Goal: Information Seeking & Learning: Learn about a topic

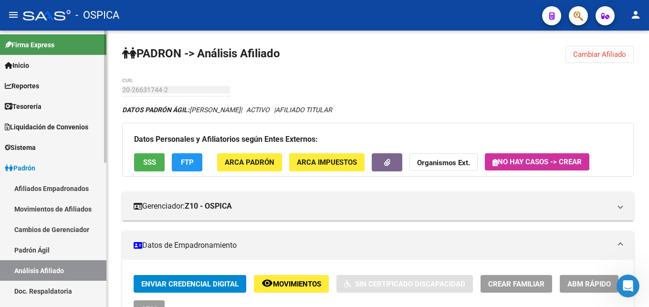
click at [56, 290] on link "Doc. Respaldatoria" at bounding box center [53, 291] width 106 height 21
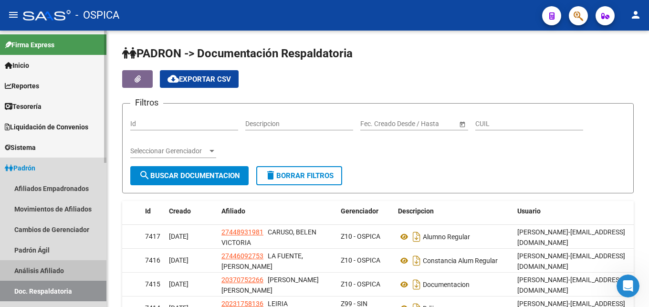
click at [22, 272] on link "Análisis Afiliado" at bounding box center [53, 270] width 106 height 21
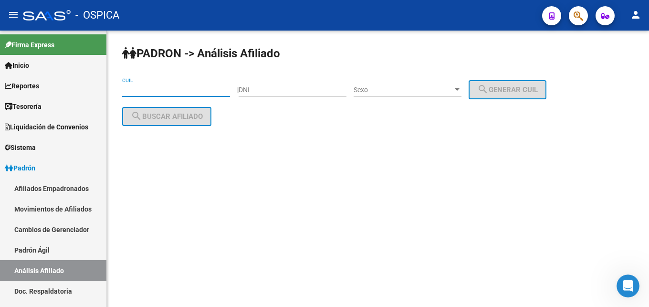
click at [134, 88] on input "CUIL" at bounding box center [176, 90] width 108 height 8
paste input "27-40742521-4"
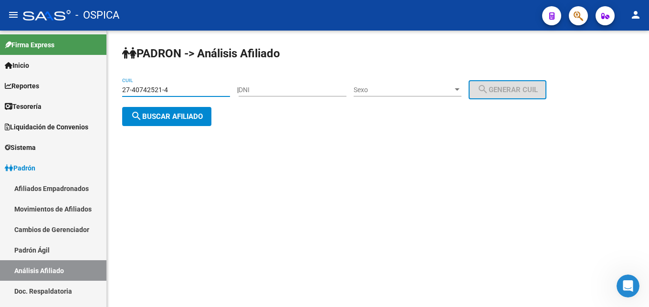
type input "27-40742521-4"
click at [161, 118] on span "search Buscar afiliado" at bounding box center [167, 116] width 72 height 9
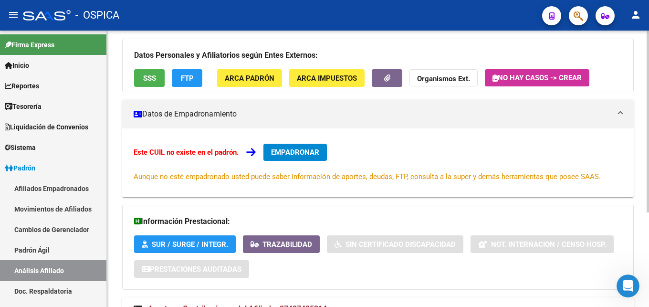
scroll to position [144, 0]
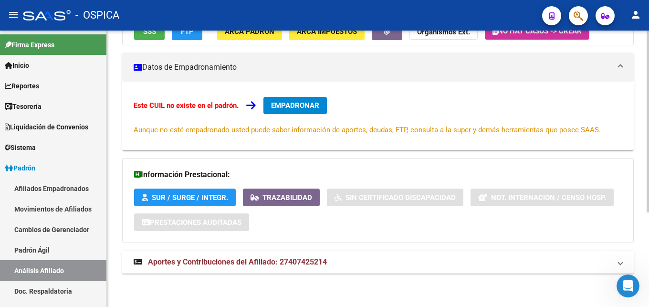
click at [181, 261] on span "Aportes y Contribuciones del Afiliado: 27407425214" at bounding box center [237, 261] width 179 height 9
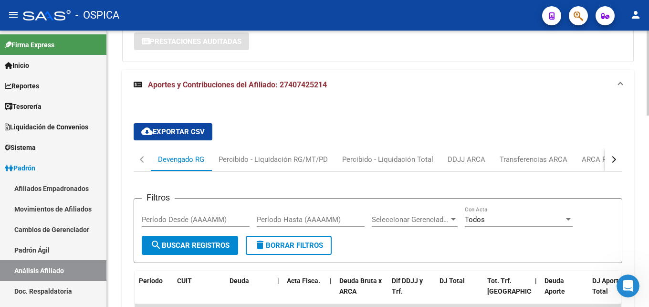
scroll to position [388, 0]
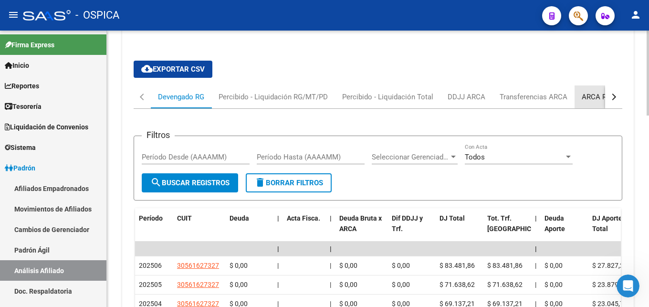
click at [599, 97] on div "ARCA Relaciones Laborales" at bounding box center [626, 97] width 89 height 11
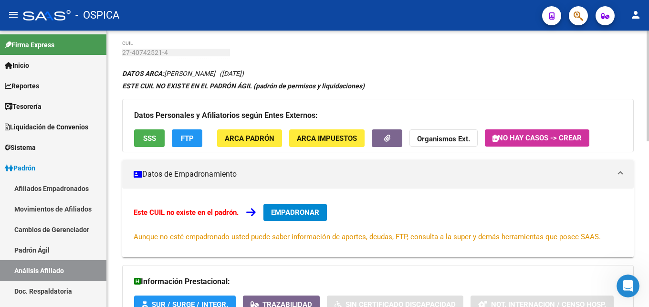
scroll to position [0, 0]
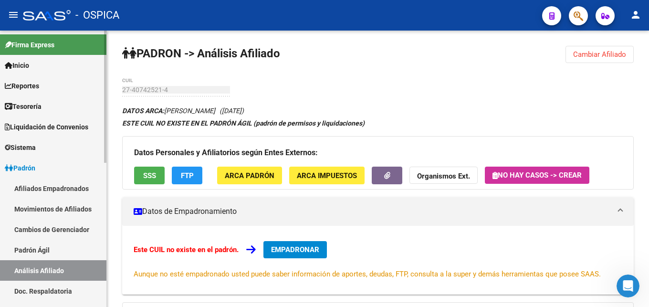
click at [53, 250] on link "Padrón Ágil" at bounding box center [53, 250] width 106 height 21
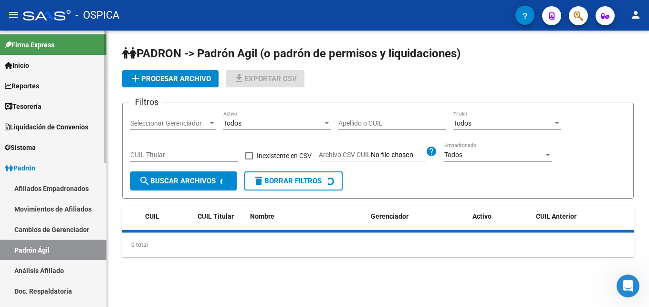
click at [64, 269] on link "Análisis Afiliado" at bounding box center [53, 270] width 106 height 21
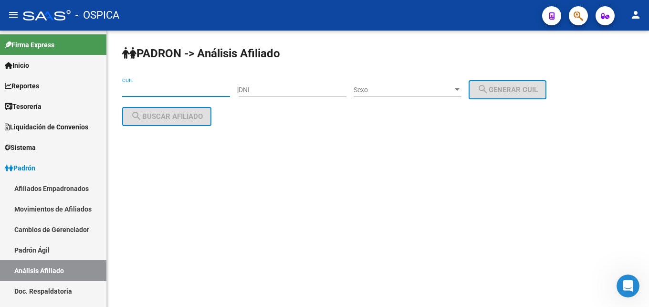
click at [138, 90] on input "CUIL" at bounding box center [176, 90] width 108 height 8
paste input "20-33907660-0"
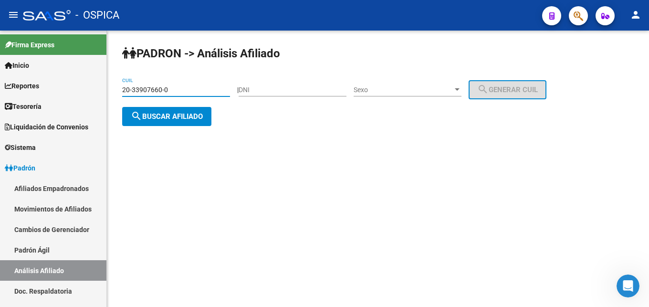
type input "20-33907660-0"
click at [179, 116] on span "search Buscar afiliado" at bounding box center [167, 116] width 72 height 9
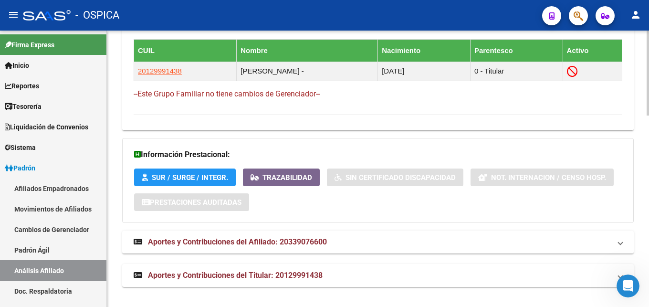
scroll to position [621, 0]
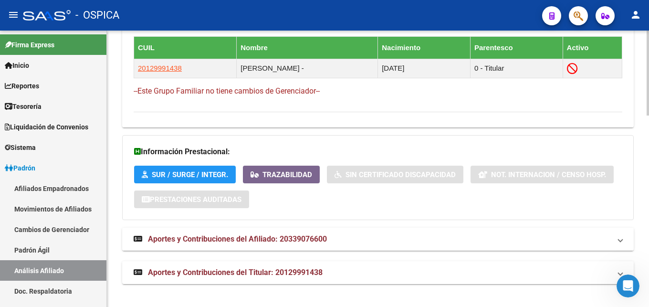
click at [265, 241] on span "Aportes y Contribuciones del Afiliado: 20339076600" at bounding box center [237, 238] width 179 height 9
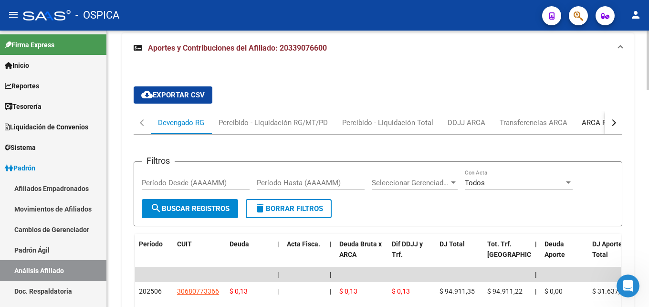
click at [599, 122] on div "ARCA Relaciones Laborales" at bounding box center [626, 122] width 89 height 11
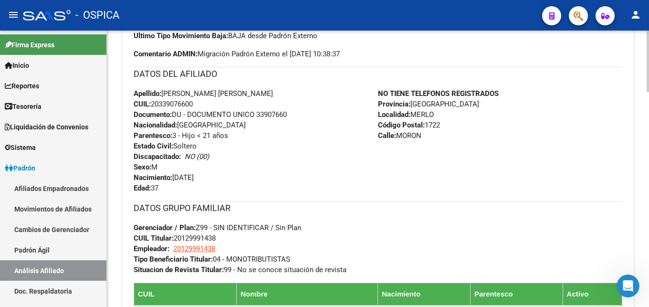
scroll to position [374, 0]
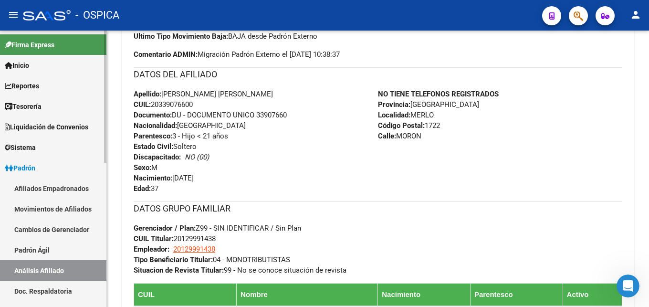
click at [47, 287] on link "Doc. Respaldatoria" at bounding box center [53, 291] width 106 height 21
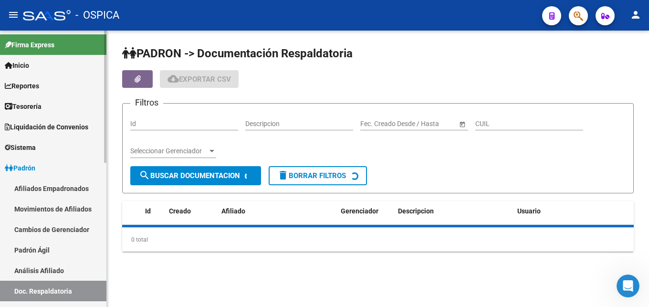
click at [53, 269] on link "Análisis Afiliado" at bounding box center [53, 270] width 106 height 21
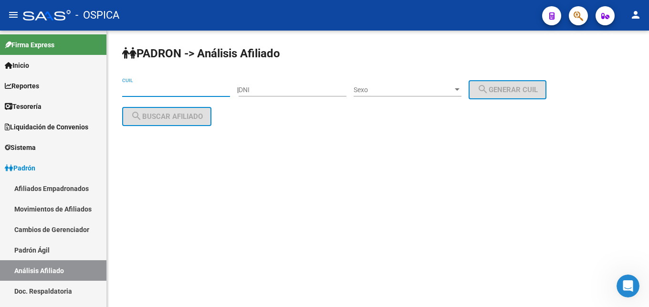
click at [133, 91] on input "CUIL" at bounding box center [176, 90] width 108 height 8
paste input "20-49431600-6"
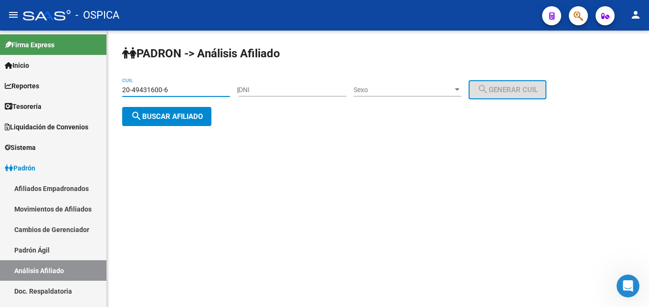
type input "20-49431600-6"
click at [168, 117] on span "search Buscar afiliado" at bounding box center [167, 116] width 72 height 9
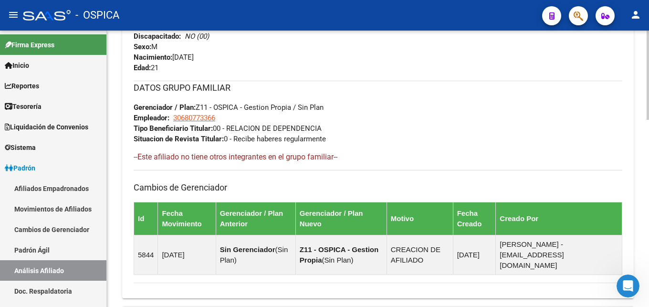
scroll to position [580, 0]
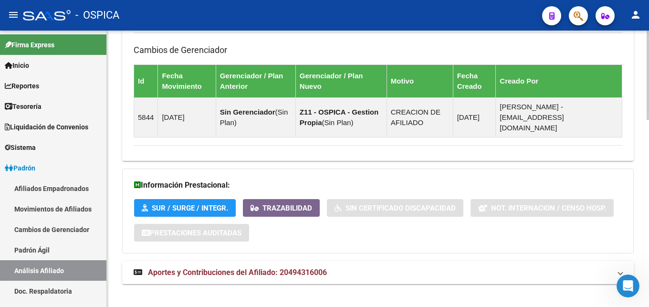
click at [315, 268] on span "Aportes y Contribuciones del Afiliado: 20494316006" at bounding box center [237, 272] width 179 height 9
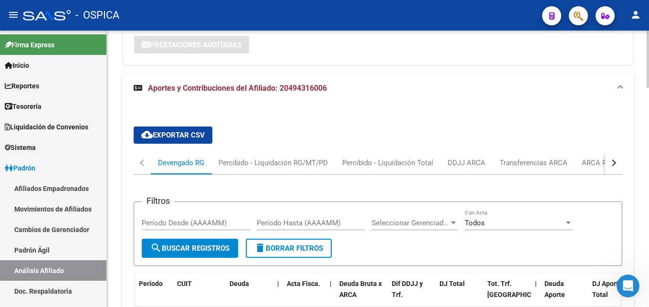
scroll to position [823, 0]
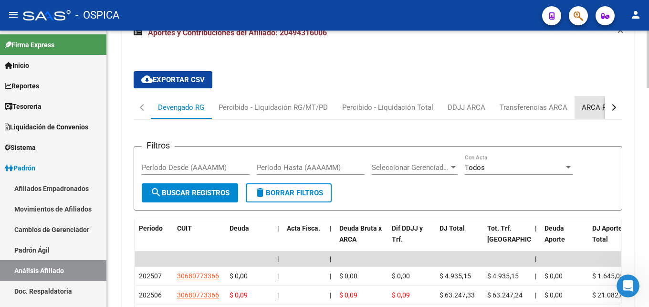
click at [593, 102] on div "ARCA Relaciones Laborales" at bounding box center [626, 107] width 89 height 11
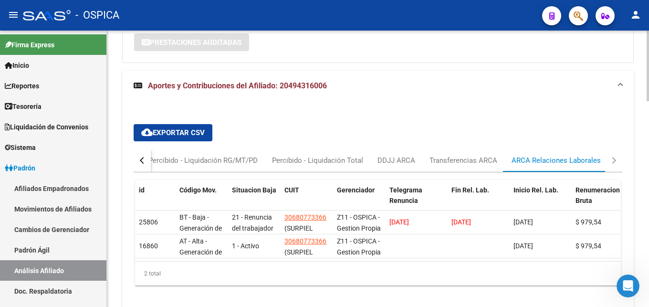
scroll to position [803, 0]
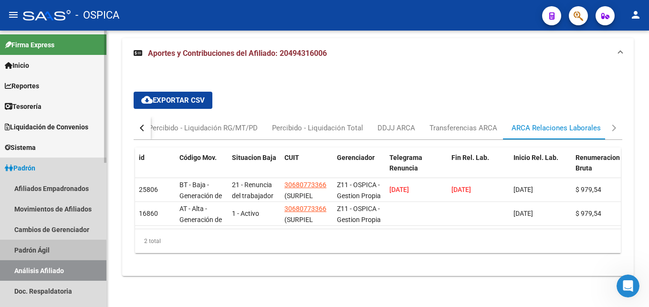
click at [29, 253] on link "Padrón Ágil" at bounding box center [53, 250] width 106 height 21
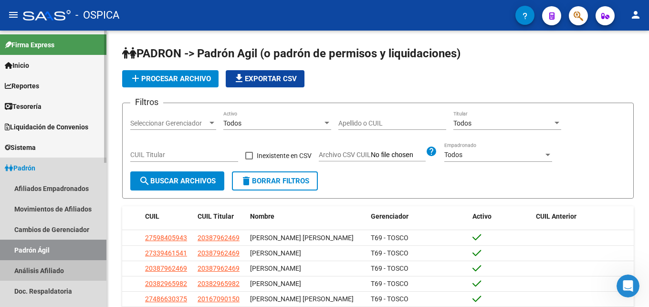
click at [44, 271] on link "Análisis Afiliado" at bounding box center [53, 270] width 106 height 21
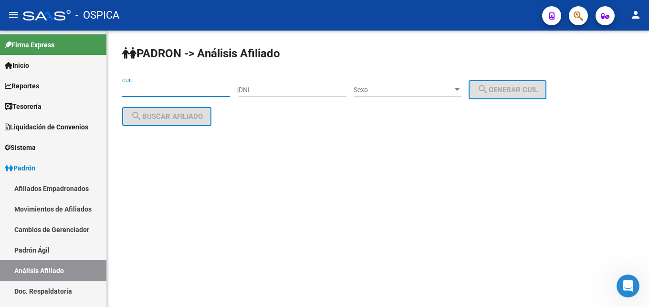
click at [137, 91] on input "CUIL" at bounding box center [176, 90] width 108 height 8
paste input "20-42535015-4"
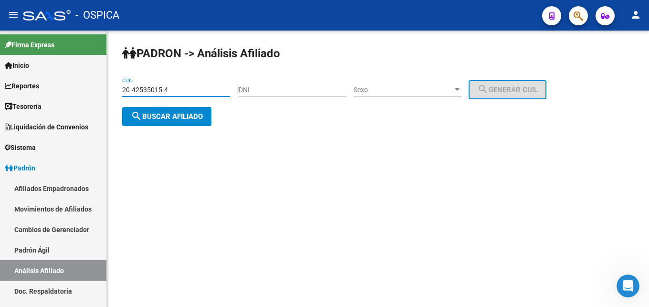
type input "20-42535015-4"
click at [176, 119] on span "search Buscar afiliado" at bounding box center [167, 116] width 72 height 9
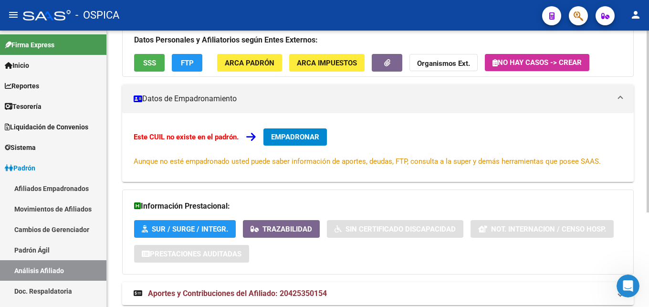
scroll to position [144, 0]
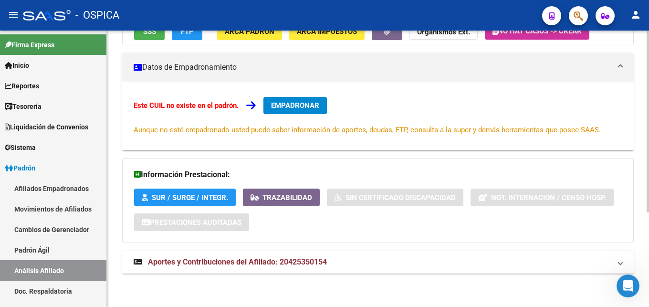
click at [255, 265] on span "Aportes y Contribuciones del Afiliado: 20425350154" at bounding box center [237, 261] width 179 height 9
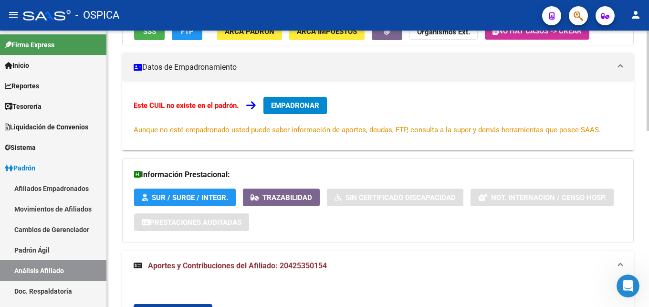
scroll to position [242, 0]
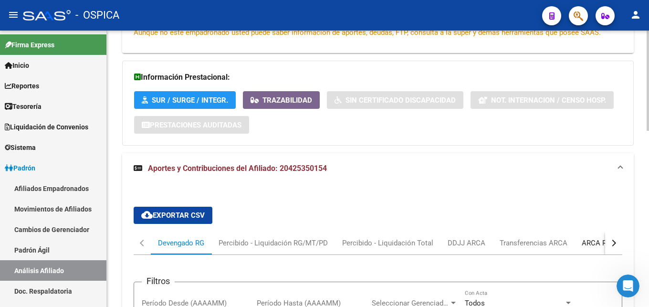
click at [582, 239] on div "ARCA Relaciones Laborales" at bounding box center [627, 243] width 104 height 23
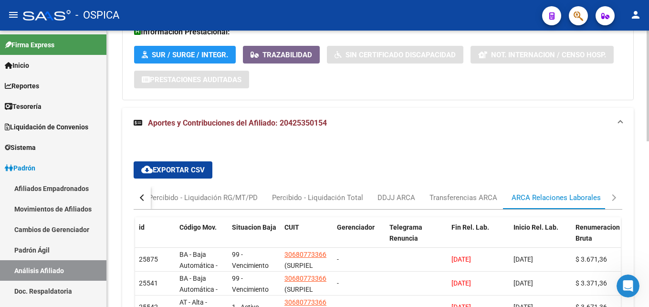
scroll to position [384, 0]
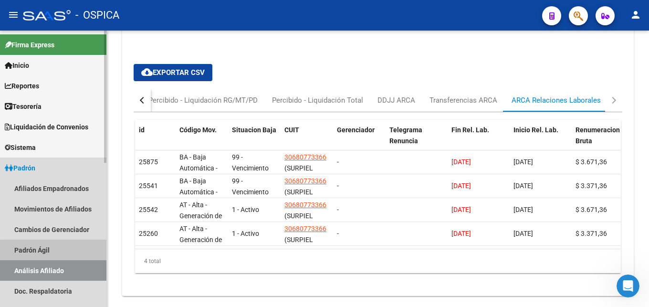
click at [54, 253] on link "Padrón Ágil" at bounding box center [53, 250] width 106 height 21
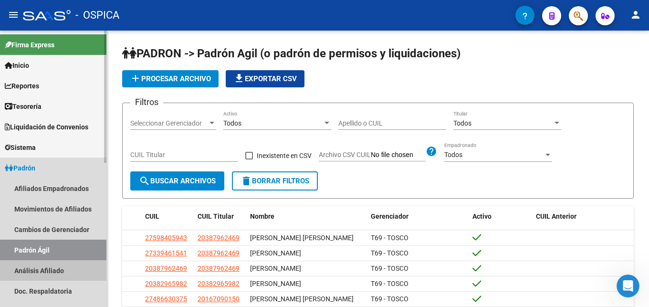
click at [59, 265] on link "Análisis Afiliado" at bounding box center [53, 270] width 106 height 21
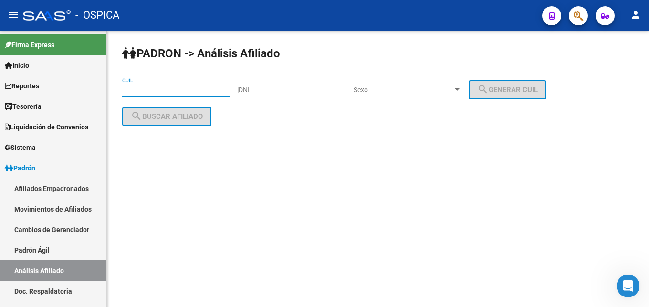
click at [126, 89] on input "CUIL" at bounding box center [176, 90] width 108 height 8
paste input "20-33201910-5"
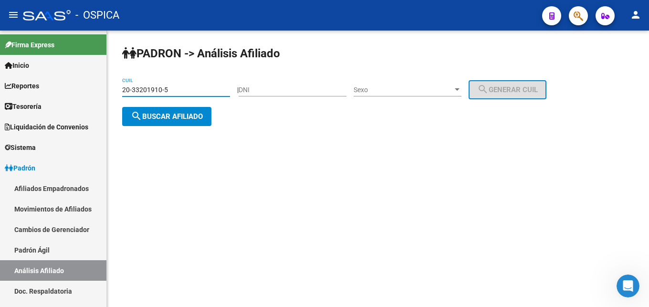
type input "20-33201910-5"
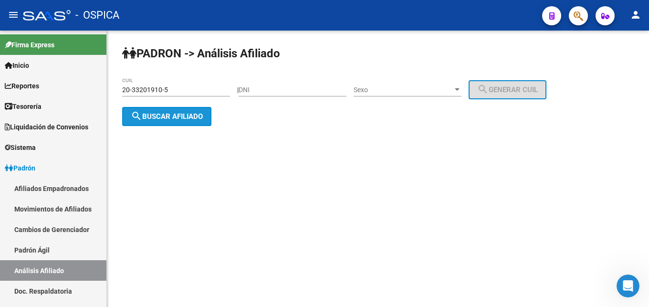
click at [169, 113] on span "search Buscar afiliado" at bounding box center [167, 116] width 72 height 9
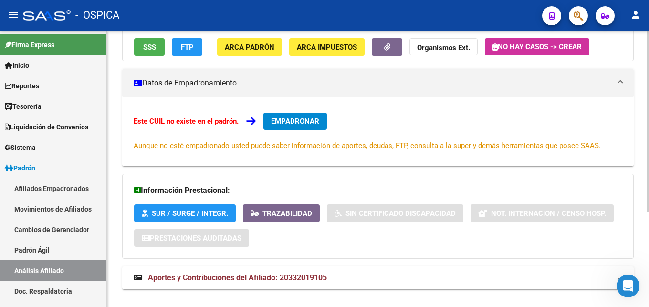
scroll to position [144, 0]
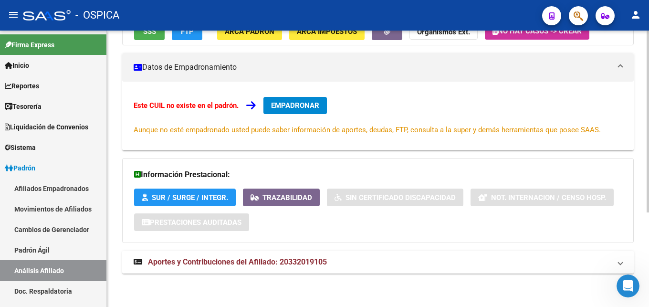
click at [292, 265] on span "Aportes y Contribuciones del Afiliado: 20332019105" at bounding box center [237, 261] width 179 height 9
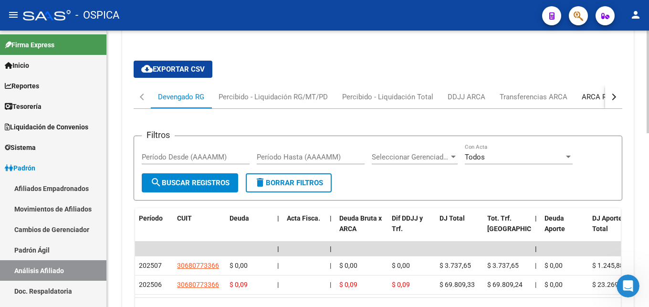
click at [582, 103] on div "ARCA Relaciones Laborales" at bounding box center [627, 96] width 104 height 23
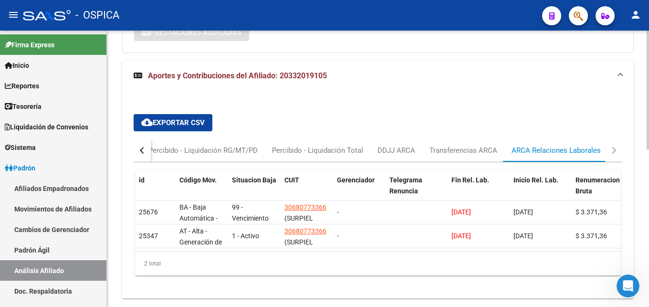
scroll to position [336, 0]
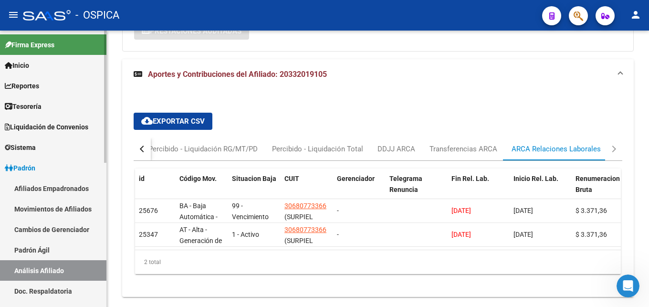
click at [42, 253] on link "Padrón Ágil" at bounding box center [53, 250] width 106 height 21
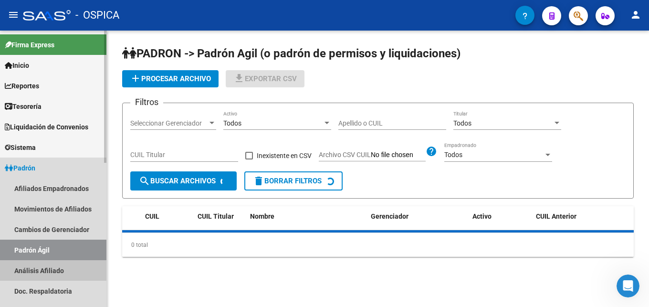
click at [57, 268] on link "Análisis Afiliado" at bounding box center [53, 270] width 106 height 21
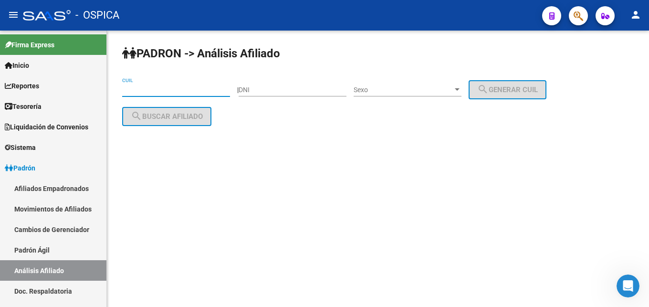
click at [132, 91] on input "CUIL" at bounding box center [176, 90] width 108 height 8
paste input "20-40639649-6"
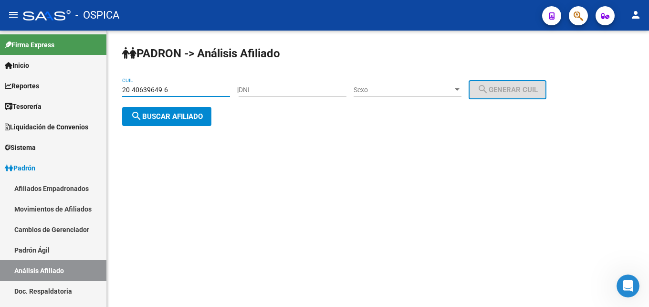
type input "20-40639649-6"
click at [164, 119] on span "search Buscar afiliado" at bounding box center [167, 116] width 72 height 9
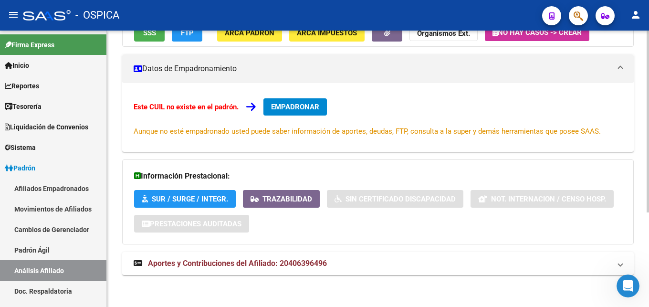
scroll to position [144, 0]
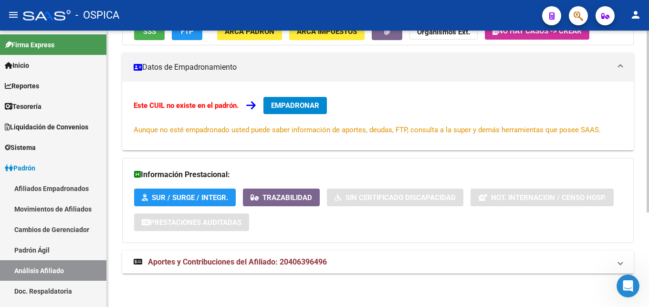
click at [202, 262] on span "Aportes y Contribuciones del Afiliado: 20406396496" at bounding box center [237, 261] width 179 height 9
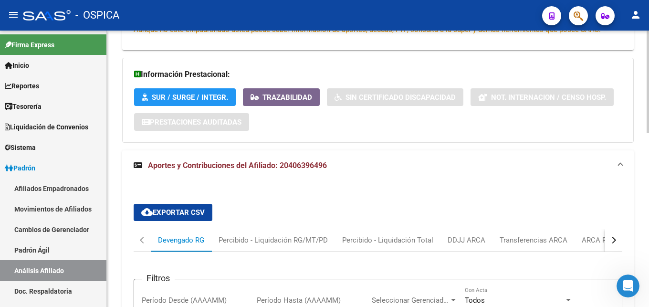
scroll to position [339, 0]
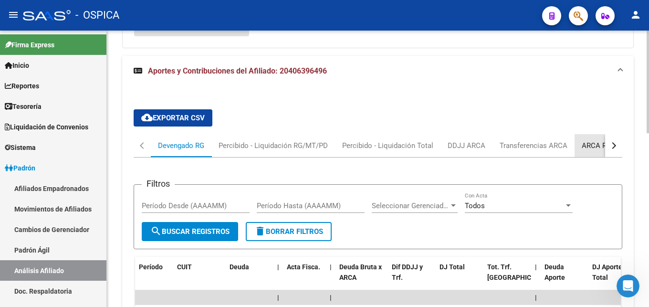
click at [596, 143] on div "ARCA Relaciones Laborales" at bounding box center [626, 145] width 89 height 11
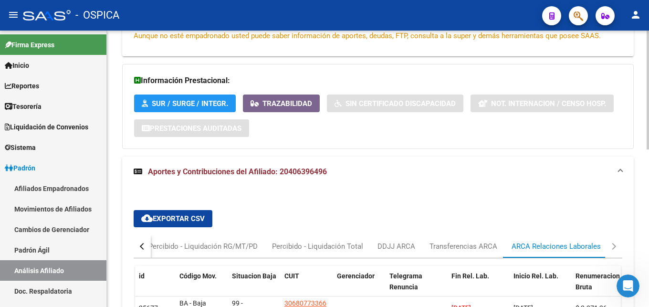
scroll to position [367, 0]
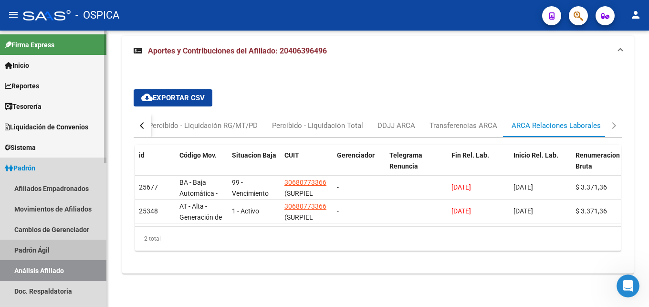
click at [38, 247] on link "Padrón Ágil" at bounding box center [53, 250] width 106 height 21
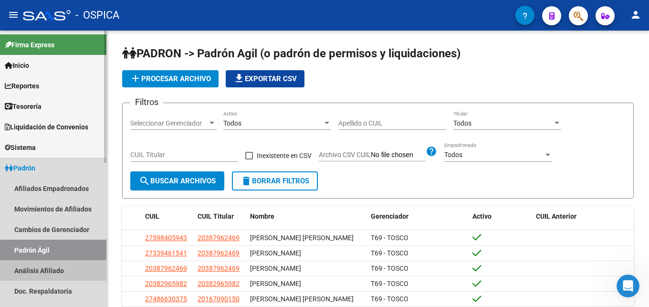
click at [58, 267] on link "Análisis Afiliado" at bounding box center [53, 270] width 106 height 21
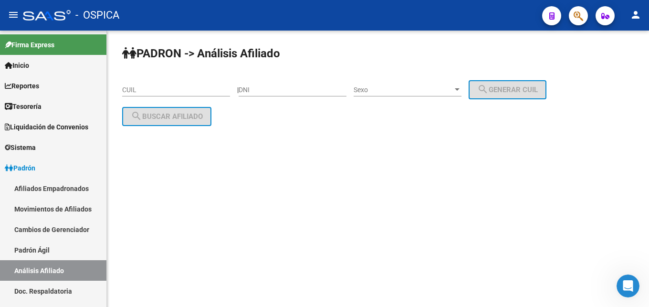
click at [157, 91] on input "CUIL" at bounding box center [176, 90] width 108 height 8
paste input "20-55662074-2"
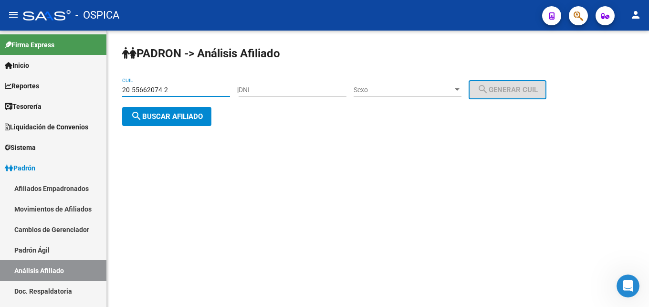
type input "20-55662074-2"
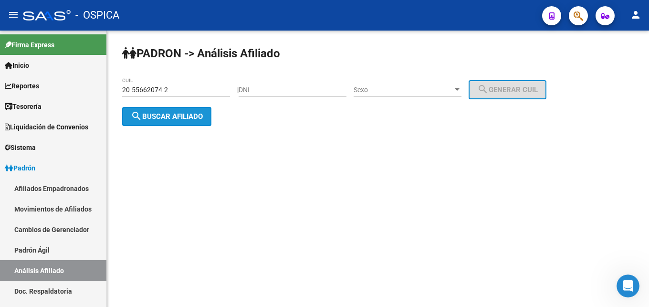
click at [172, 119] on span "search Buscar afiliado" at bounding box center [167, 116] width 72 height 9
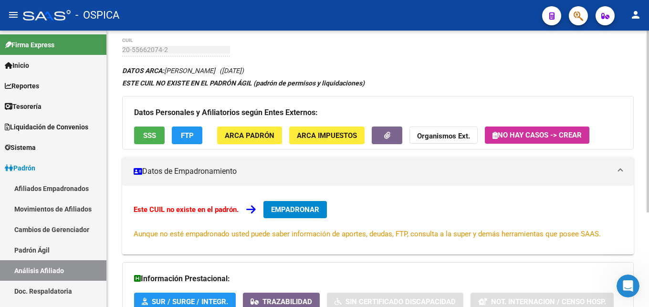
scroll to position [144, 0]
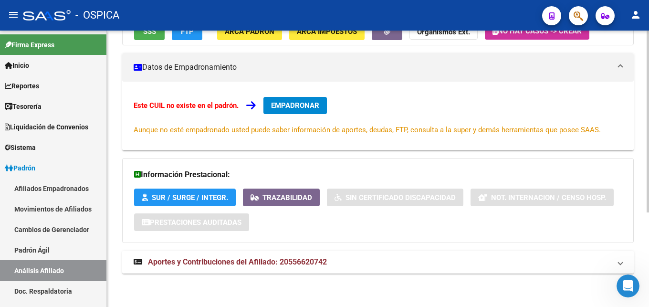
click at [295, 268] on mat-expansion-panel-header "Aportes y Contribuciones del Afiliado: 20556620742" at bounding box center [378, 262] width 512 height 23
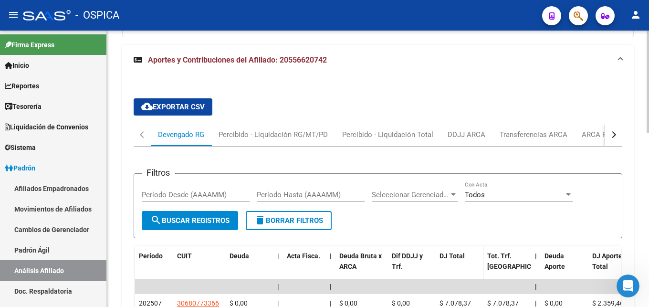
scroll to position [388, 0]
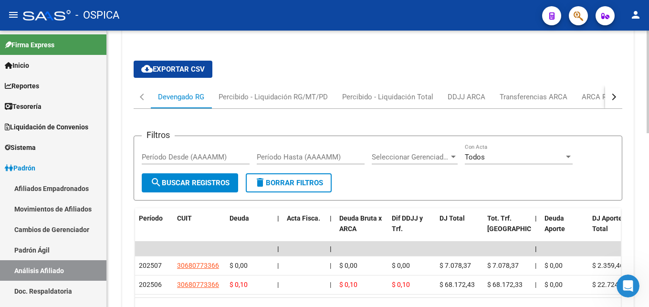
click at [593, 96] on div "ARCA Relaciones Laborales" at bounding box center [626, 97] width 89 height 11
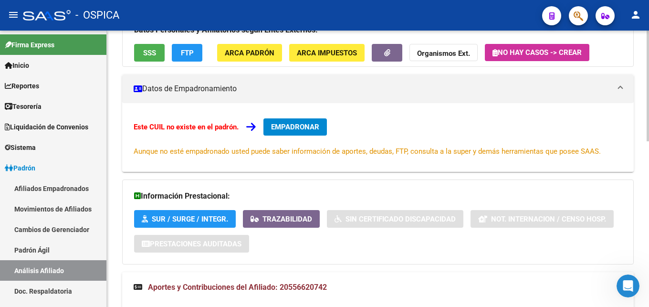
scroll to position [0, 0]
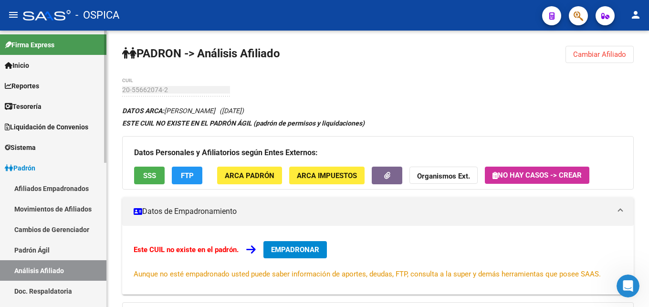
click at [21, 249] on link "Padrón Ágil" at bounding box center [53, 250] width 106 height 21
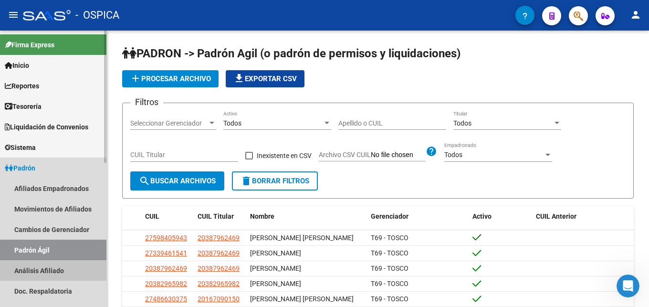
click at [40, 271] on link "Análisis Afiliado" at bounding box center [53, 270] width 106 height 21
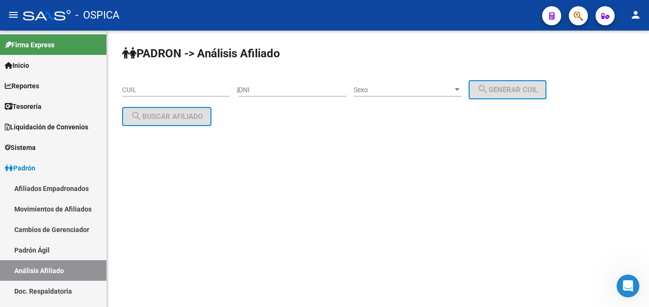
click at [136, 89] on input "CUIL" at bounding box center [176, 90] width 108 height 8
paste input "20-34017760-7"
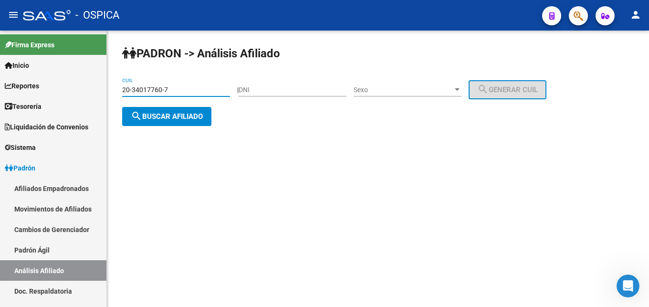
type input "20-34017760-7"
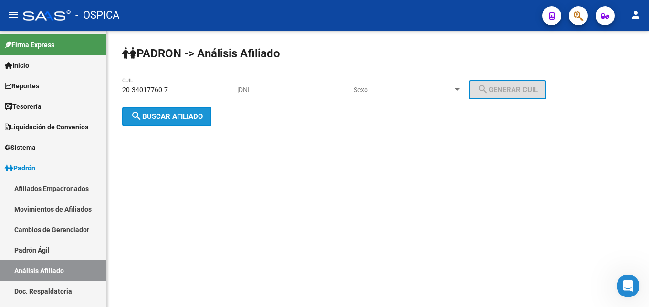
click at [163, 123] on button "search Buscar afiliado" at bounding box center [166, 116] width 89 height 19
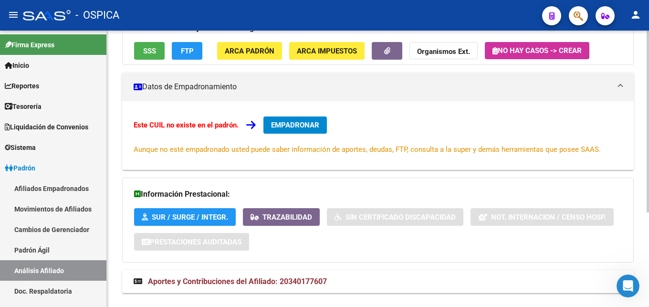
scroll to position [144, 0]
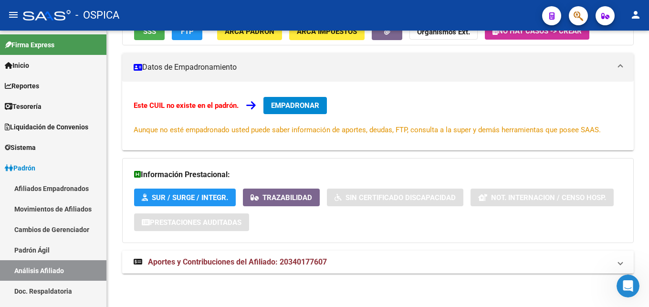
click at [204, 254] on mat-expansion-panel-header "Aportes y Contribuciones del Afiliado: 20340177607" at bounding box center [378, 262] width 512 height 23
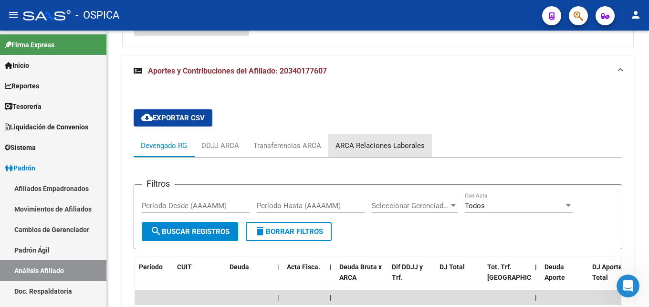
click at [388, 145] on div "ARCA Relaciones Laborales" at bounding box center [380, 145] width 89 height 11
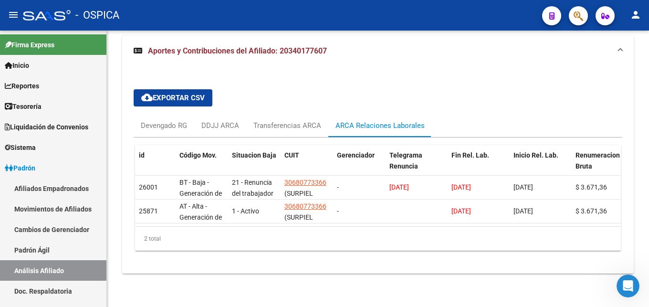
scroll to position [367, 0]
click at [42, 248] on link "Padrón Ágil" at bounding box center [53, 250] width 106 height 21
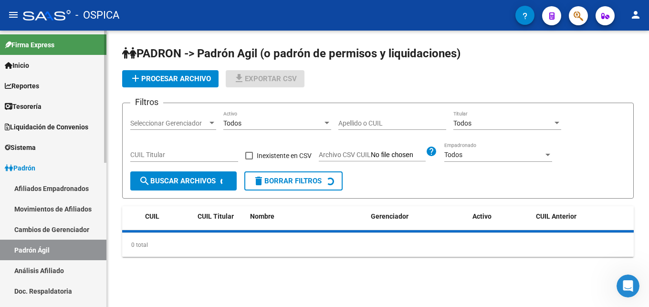
click at [66, 270] on link "Análisis Afiliado" at bounding box center [53, 270] width 106 height 21
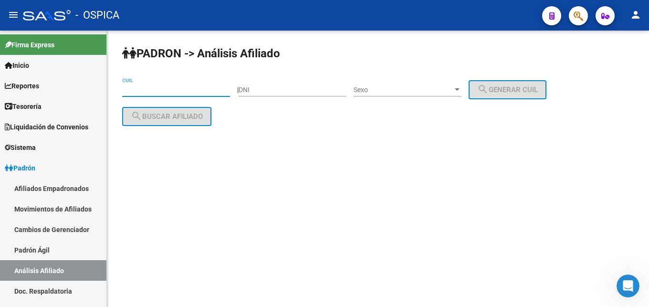
click at [132, 90] on input "CUIL" at bounding box center [176, 90] width 108 height 8
paste input "20-39879822-9"
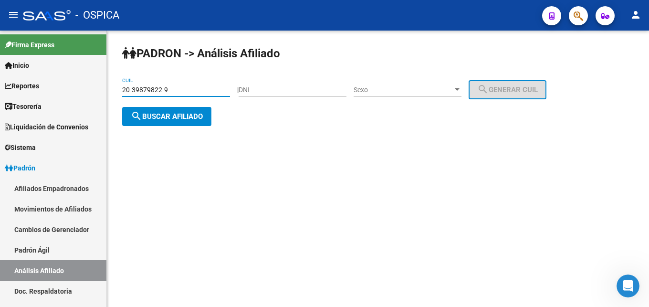
type input "20-39879822-9"
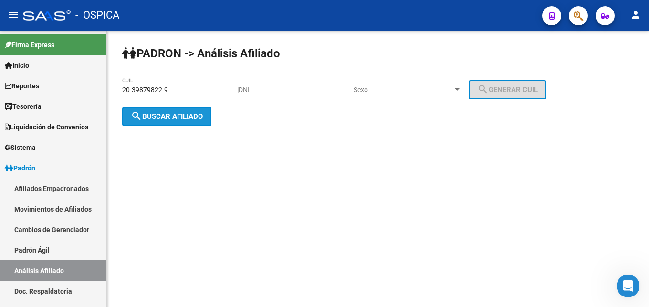
click at [159, 113] on span "search Buscar afiliado" at bounding box center [167, 116] width 72 height 9
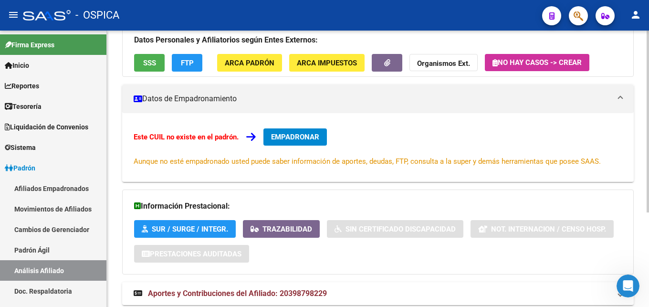
scroll to position [144, 0]
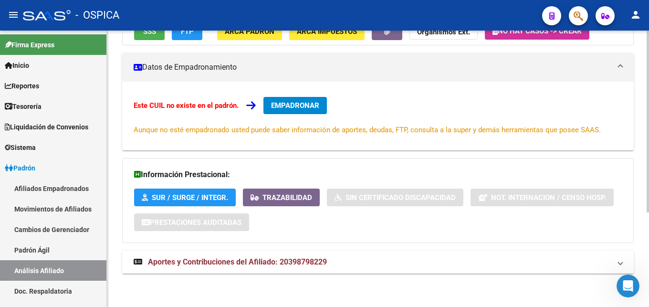
click at [317, 264] on span "Aportes y Contribuciones del Afiliado: 20398798229" at bounding box center [237, 261] width 179 height 9
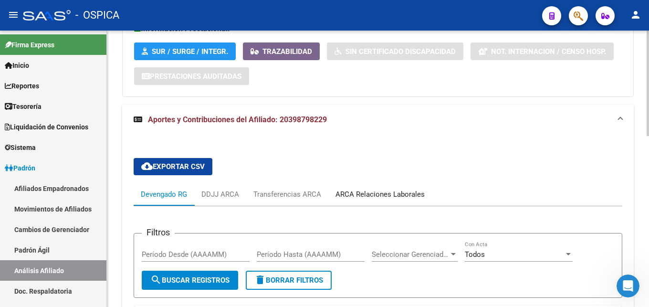
click at [374, 195] on div "ARCA Relaciones Laborales" at bounding box center [380, 194] width 89 height 11
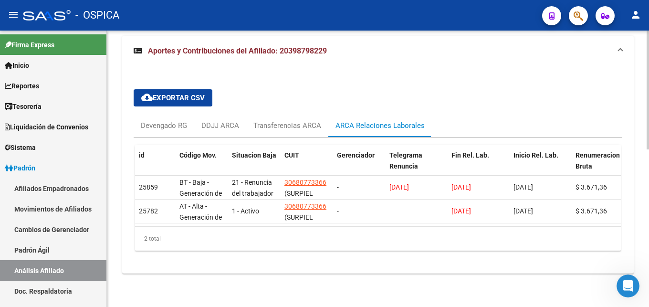
scroll to position [318, 0]
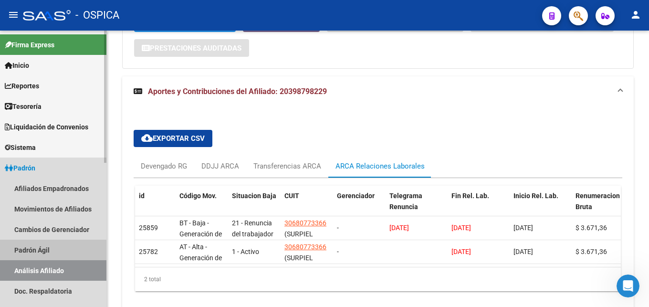
click at [22, 252] on link "Padrón Ágil" at bounding box center [53, 250] width 106 height 21
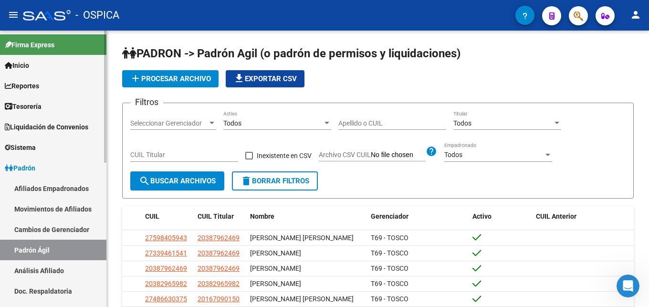
click at [31, 269] on link "Análisis Afiliado" at bounding box center [53, 270] width 106 height 21
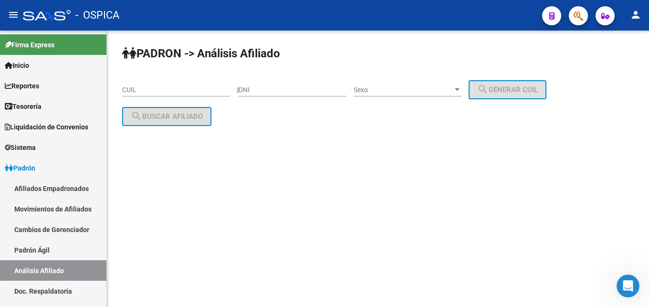
click at [142, 87] on input "CUIL" at bounding box center [176, 90] width 108 height 8
paste input "20-45312109-8"
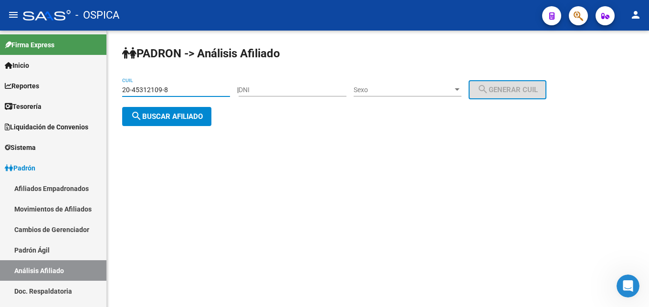
type input "20-45312109-8"
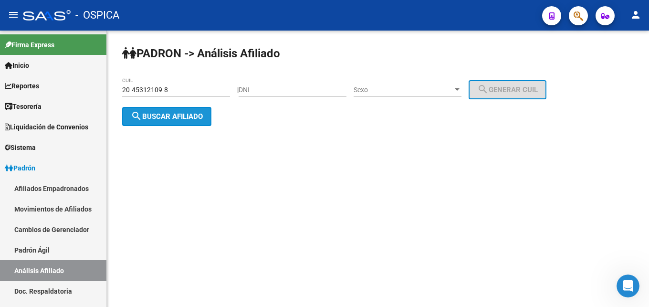
click at [185, 123] on button "search Buscar afiliado" at bounding box center [166, 116] width 89 height 19
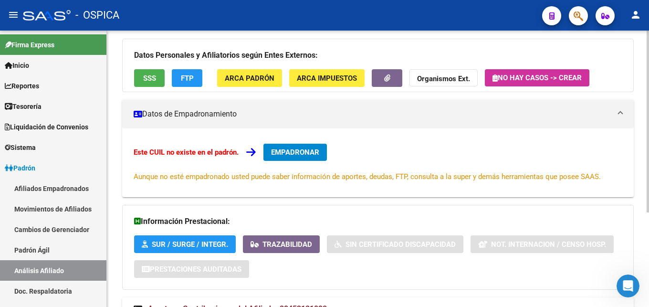
scroll to position [144, 0]
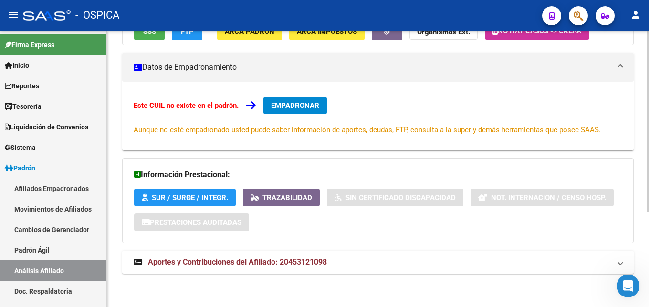
click at [284, 261] on span "Aportes y Contribuciones del Afiliado: 20453121098" at bounding box center [237, 261] width 179 height 9
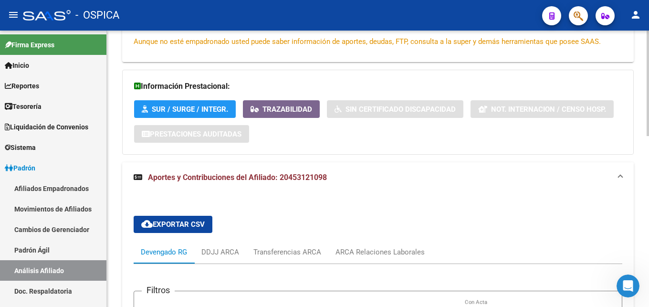
scroll to position [242, 0]
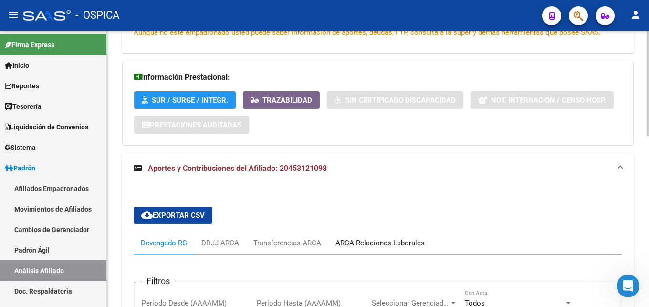
click at [339, 247] on div "ARCA Relaciones Laborales" at bounding box center [380, 243] width 89 height 11
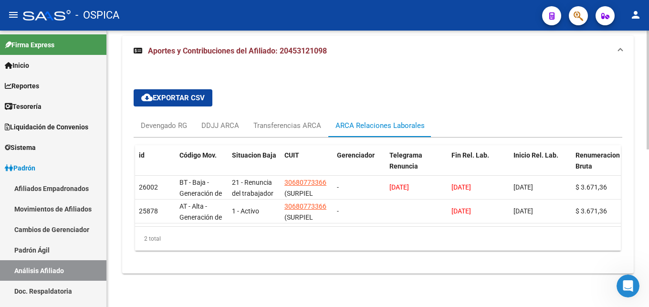
scroll to position [367, 0]
click at [49, 244] on link "Padrón Ágil" at bounding box center [53, 250] width 106 height 21
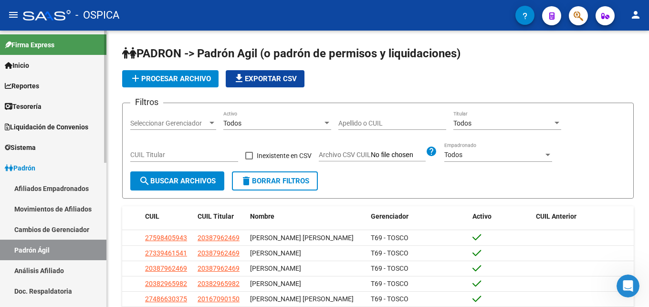
click at [53, 261] on link "Análisis Afiliado" at bounding box center [53, 270] width 106 height 21
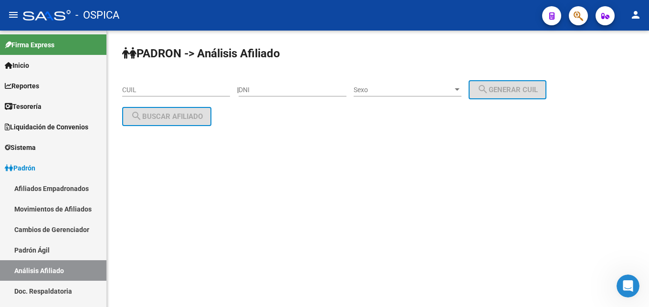
click at [132, 90] on input "CUIL" at bounding box center [176, 90] width 108 height 8
paste input "20-46011127-8"
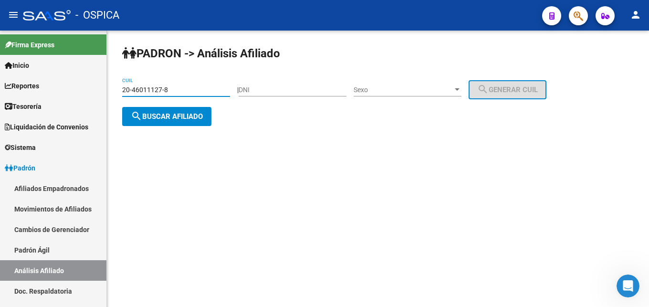
type input "20-46011127-8"
click at [168, 120] on span "search Buscar afiliado" at bounding box center [167, 116] width 72 height 9
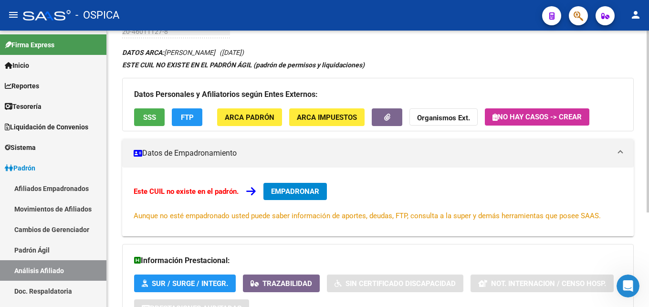
scroll to position [144, 0]
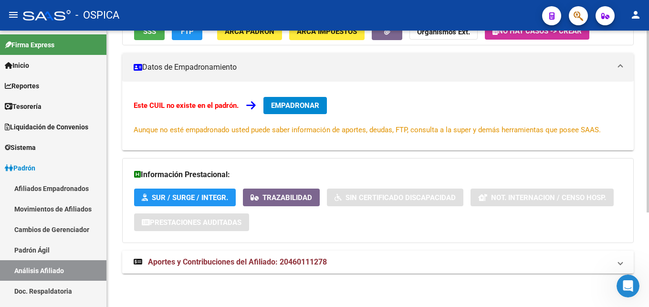
click at [289, 252] on mat-expansion-panel-header "Aportes y Contribuciones del Afiliado: 20460111278" at bounding box center [378, 262] width 512 height 23
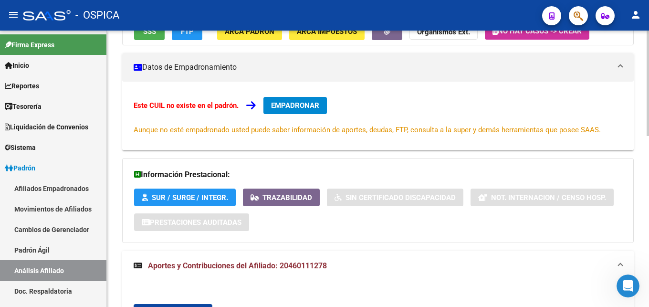
scroll to position [290, 0]
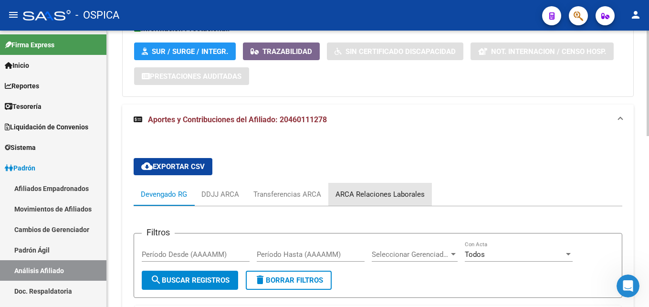
click at [413, 195] on div "ARCA Relaciones Laborales" at bounding box center [380, 194] width 89 height 11
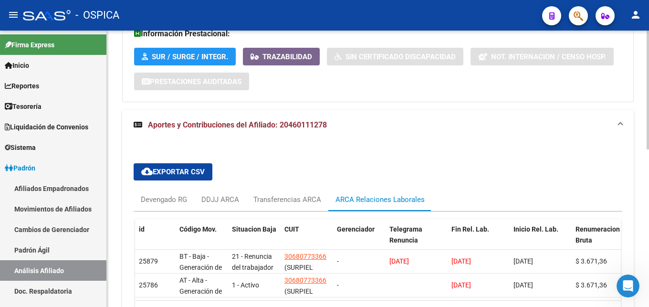
scroll to position [367, 0]
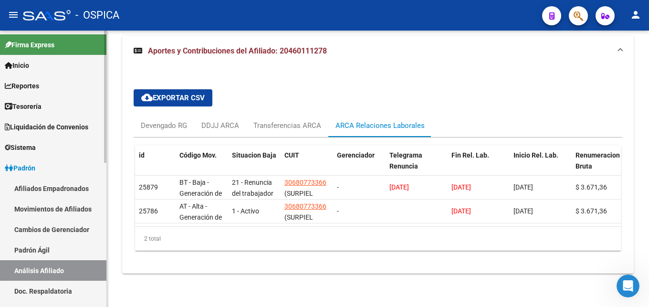
click at [42, 253] on link "Padrón Ágil" at bounding box center [53, 250] width 106 height 21
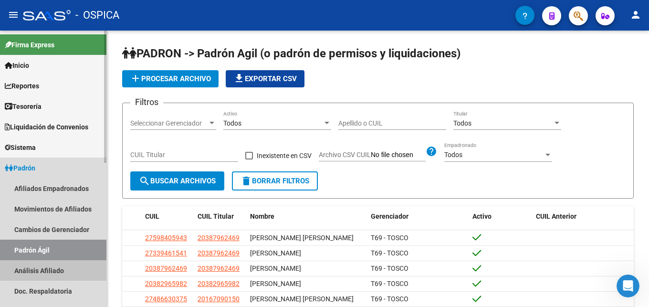
click at [52, 267] on link "Análisis Afiliado" at bounding box center [53, 270] width 106 height 21
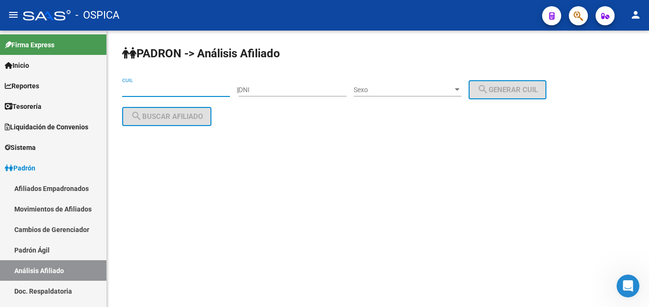
click at [151, 87] on input "CUIL" at bounding box center [176, 90] width 108 height 8
paste input "20-42192803-8"
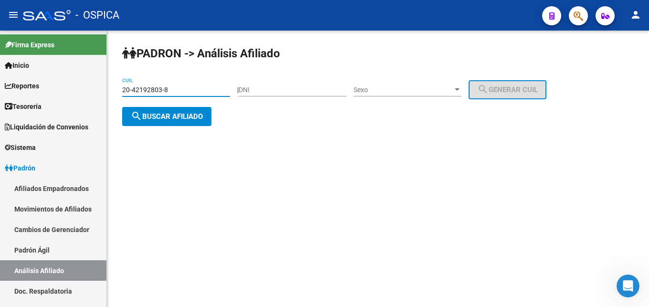
type input "20-42192803-8"
click at [177, 120] on span "search Buscar afiliado" at bounding box center [167, 116] width 72 height 9
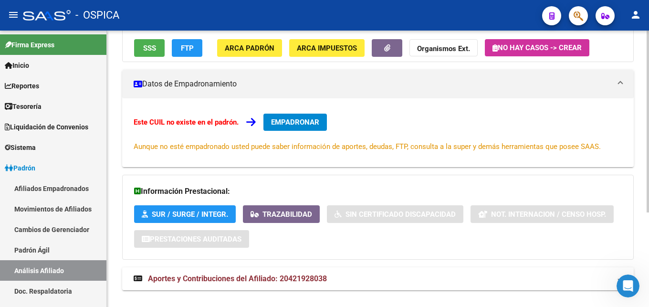
scroll to position [144, 0]
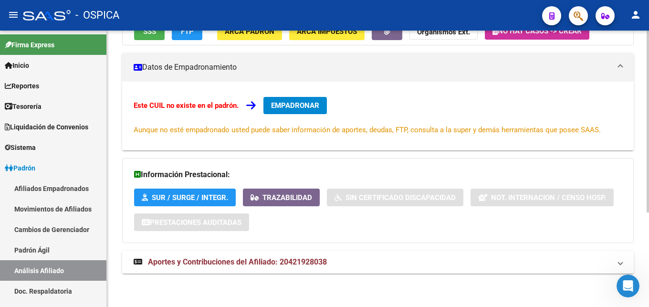
click at [219, 265] on span "Aportes y Contribuciones del Afiliado: 20421928038" at bounding box center [237, 261] width 179 height 9
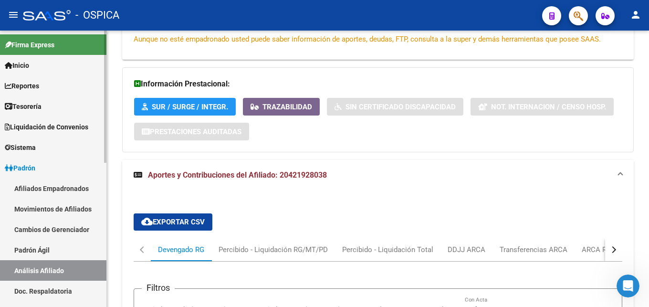
scroll to position [242, 0]
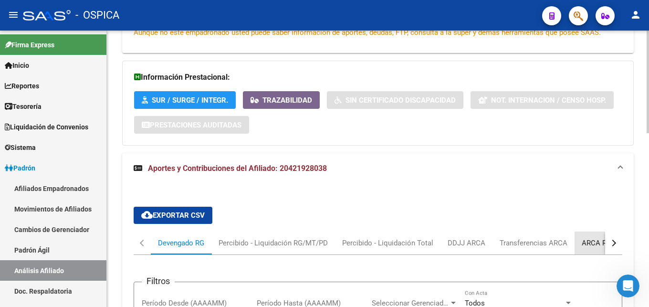
click at [597, 246] on div "ARCA Relaciones Laborales" at bounding box center [626, 243] width 89 height 11
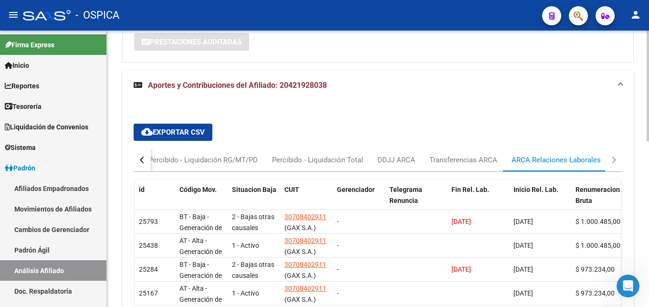
scroll to position [336, 0]
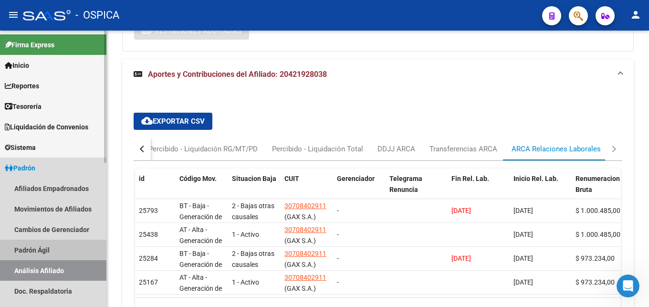
click at [18, 251] on link "Padrón Ágil" at bounding box center [53, 250] width 106 height 21
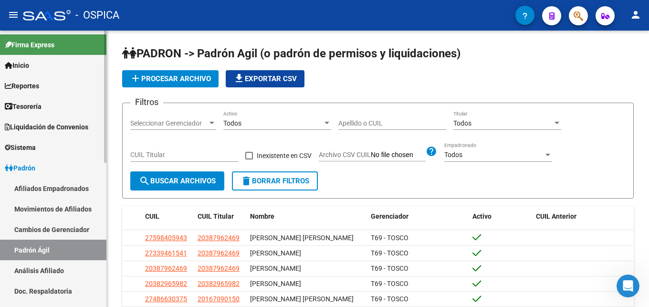
click at [27, 270] on link "Análisis Afiliado" at bounding box center [53, 270] width 106 height 21
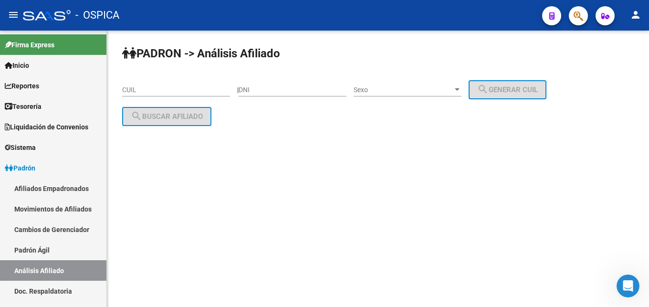
click at [161, 87] on input "CUIL" at bounding box center [176, 90] width 108 height 8
paste input "23-43171488-4"
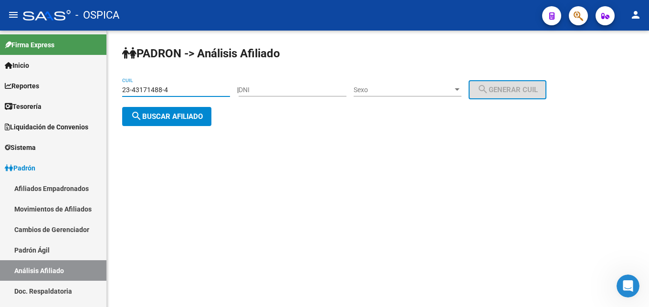
type input "23-43171488-4"
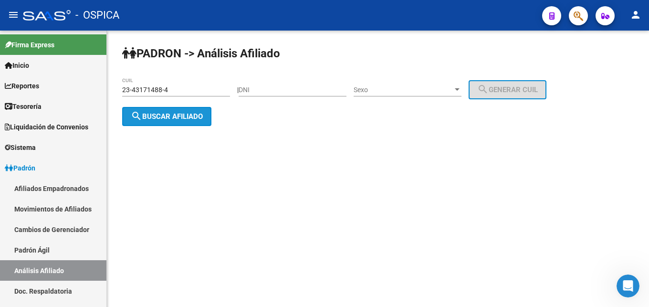
click at [179, 122] on button "search Buscar afiliado" at bounding box center [166, 116] width 89 height 19
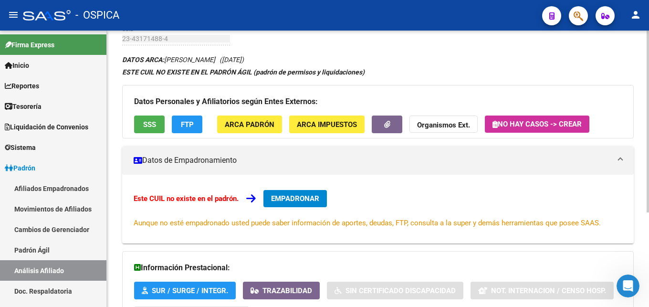
scroll to position [144, 0]
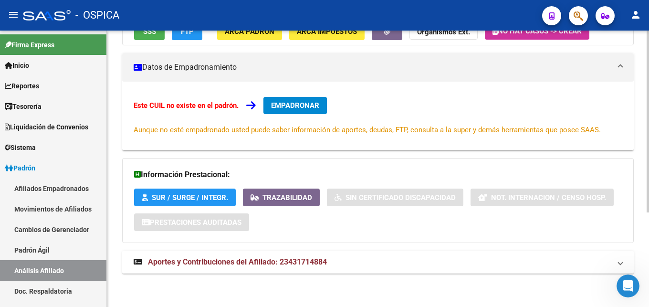
click at [297, 257] on strong "Aportes y Contribuciones del Afiliado: 23431714884" at bounding box center [230, 262] width 193 height 11
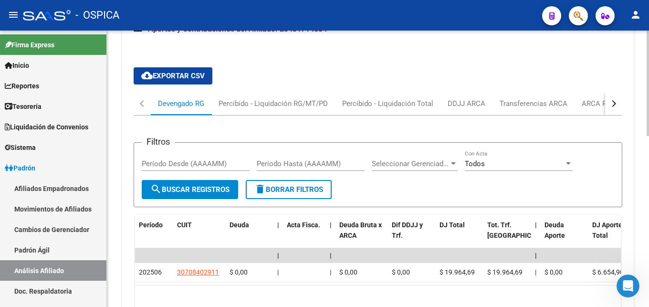
scroll to position [388, 0]
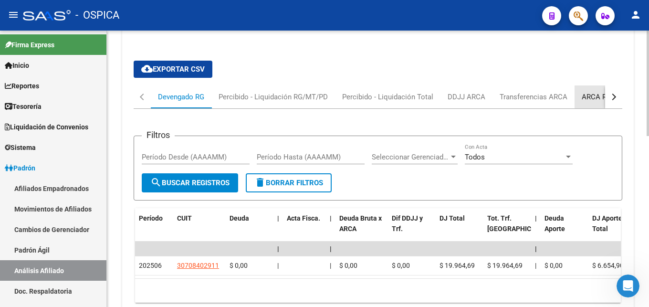
click at [588, 98] on div "ARCA Relaciones Laborales" at bounding box center [626, 97] width 89 height 11
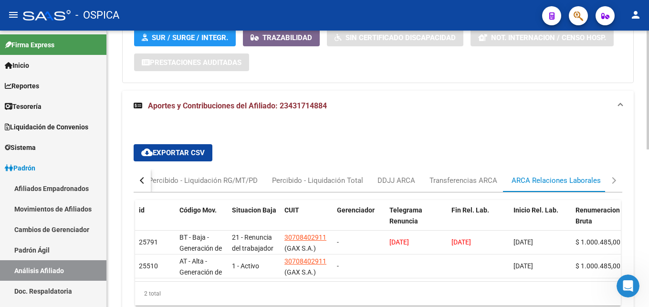
scroll to position [336, 0]
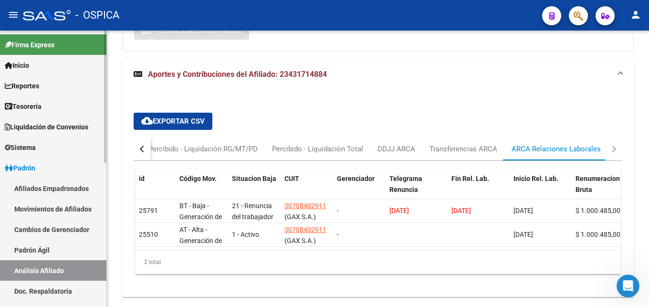
click at [13, 251] on link "Padrón Ágil" at bounding box center [53, 250] width 106 height 21
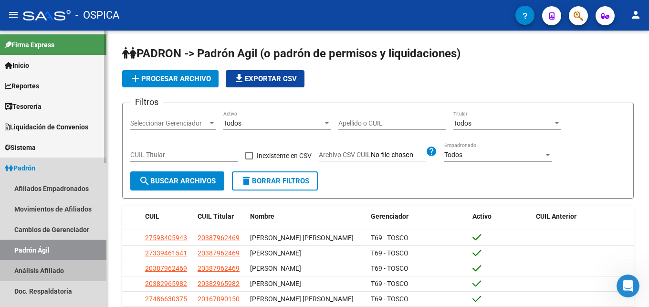
click at [36, 269] on link "Análisis Afiliado" at bounding box center [53, 270] width 106 height 21
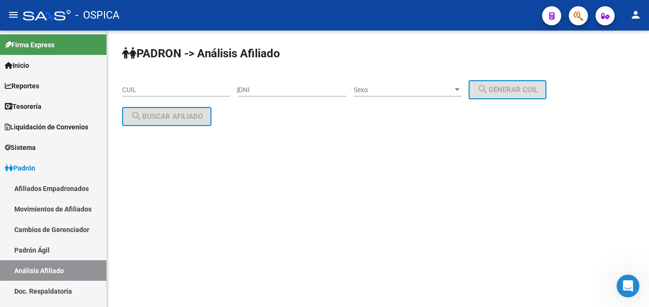
click at [141, 95] on div "CUIL" at bounding box center [176, 86] width 108 height 19
paste input "27-41621444-7"
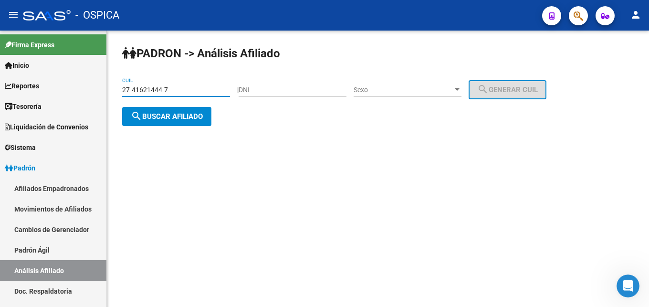
type input "27-41621444-7"
click at [164, 115] on span "search Buscar afiliado" at bounding box center [167, 116] width 72 height 9
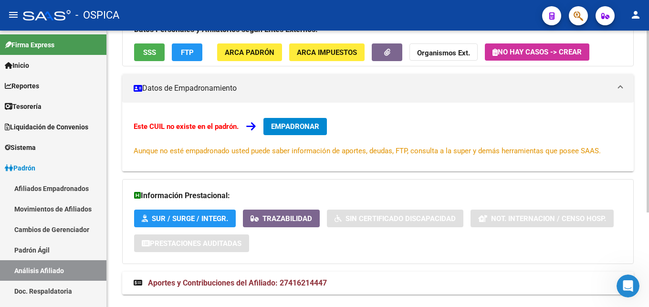
scroll to position [144, 0]
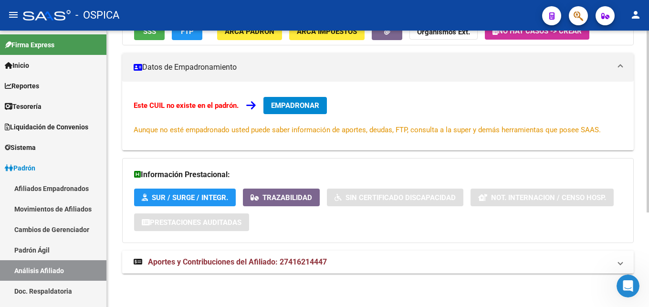
click at [313, 267] on strong "Aportes y Contribuciones del Afiliado: 27416214447" at bounding box center [230, 262] width 193 height 11
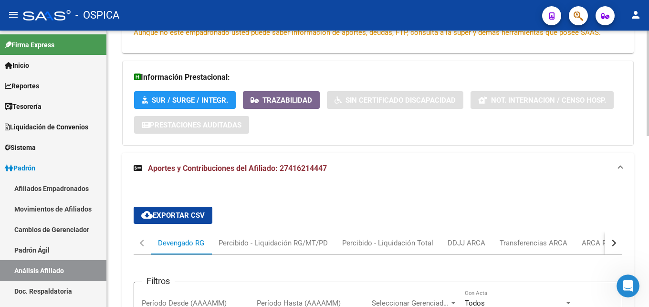
scroll to position [290, 0]
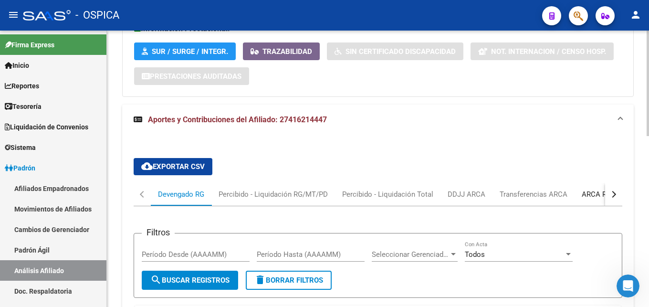
click at [583, 199] on div "ARCA Relaciones Laborales" at bounding box center [626, 194] width 89 height 11
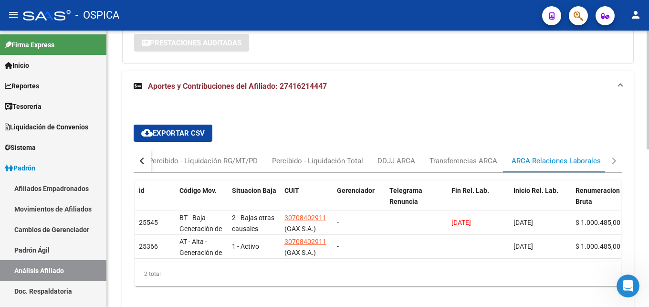
scroll to position [336, 0]
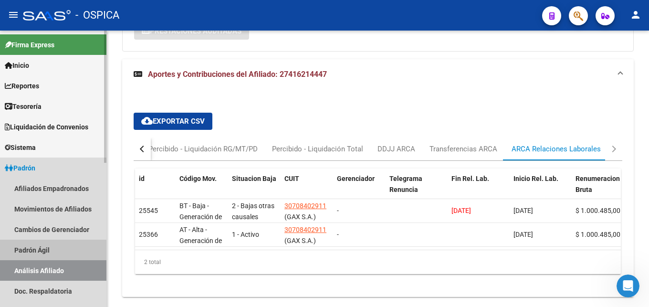
click at [71, 251] on link "Padrón Ágil" at bounding box center [53, 250] width 106 height 21
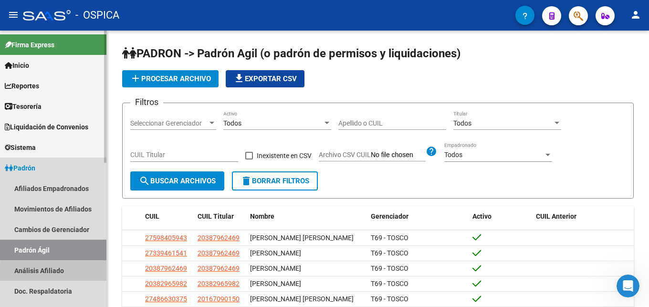
click at [77, 271] on link "Análisis Afiliado" at bounding box center [53, 270] width 106 height 21
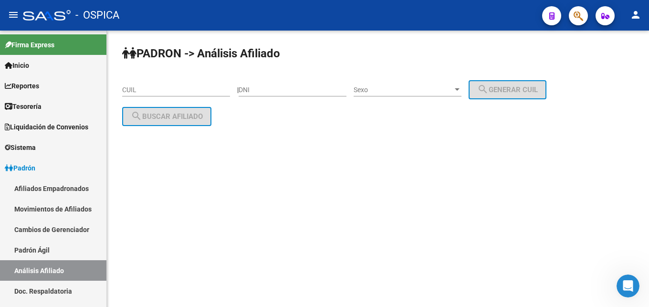
click at [131, 90] on input "CUIL" at bounding box center [176, 90] width 108 height 8
paste input "27-46877036-4"
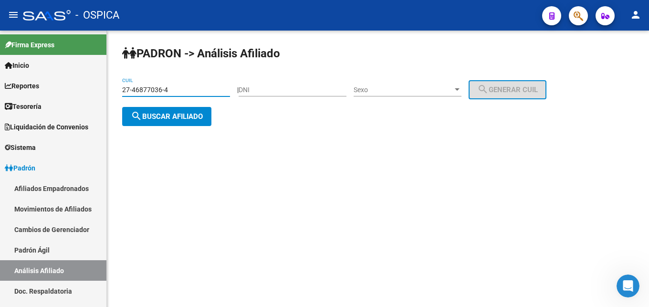
type input "27-46877036-4"
click at [155, 115] on span "search Buscar afiliado" at bounding box center [167, 116] width 72 height 9
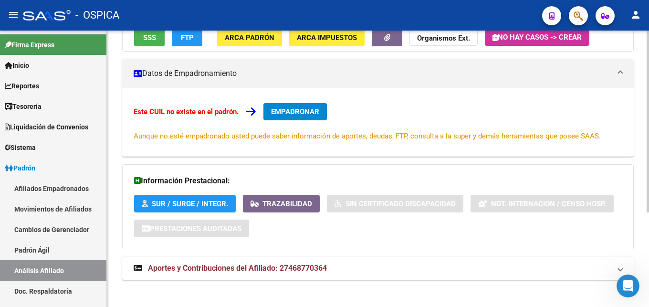
scroll to position [144, 0]
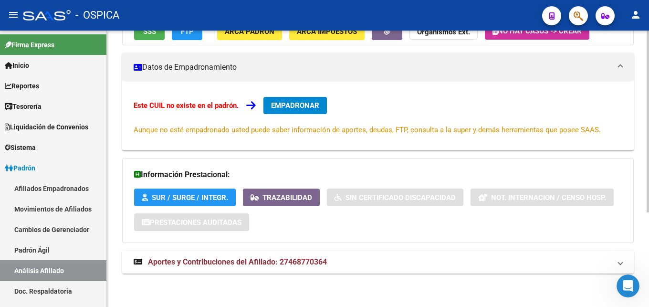
click at [305, 254] on mat-expansion-panel-header "Aportes y Contribuciones del Afiliado: 27468770364" at bounding box center [378, 262] width 512 height 23
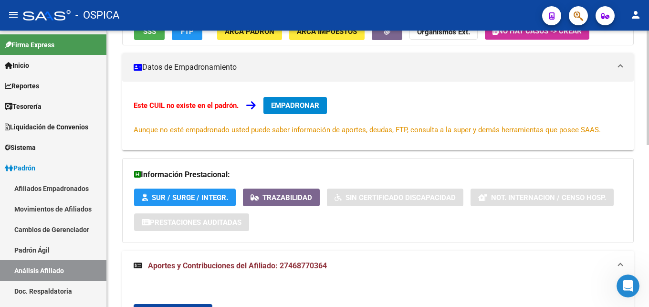
scroll to position [290, 0]
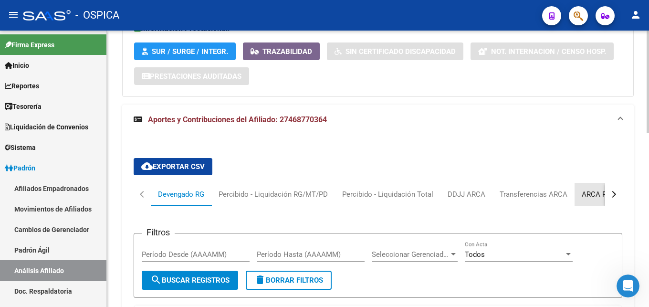
click at [590, 192] on div "ARCA Relaciones Laborales" at bounding box center [626, 194] width 89 height 11
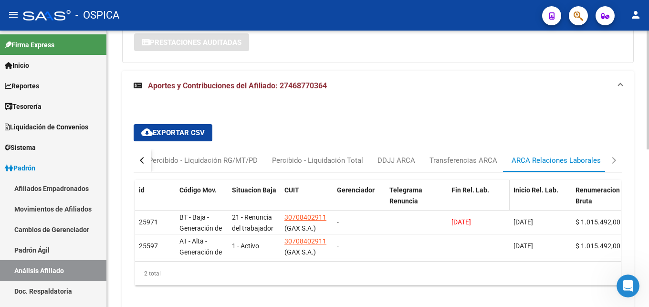
scroll to position [336, 0]
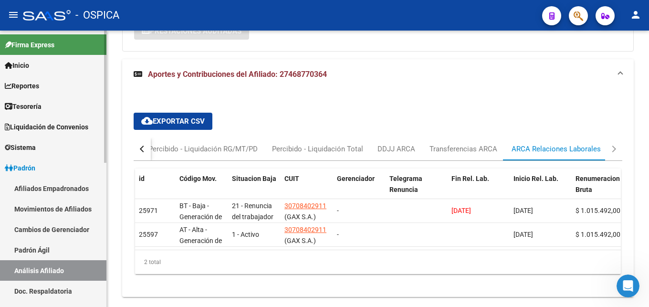
click at [40, 252] on link "Padrón Ágil" at bounding box center [53, 250] width 106 height 21
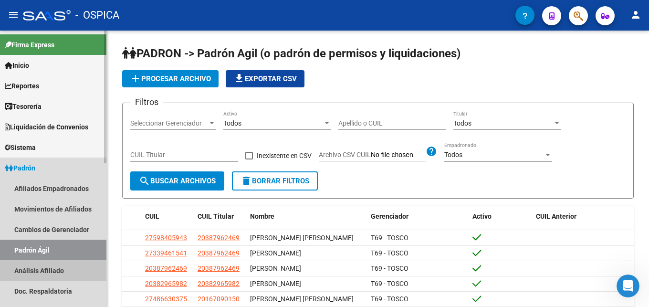
drag, startPoint x: 54, startPoint y: 272, endPoint x: 96, endPoint y: 248, distance: 48.6
click at [55, 273] on link "Análisis Afiliado" at bounding box center [53, 270] width 106 height 21
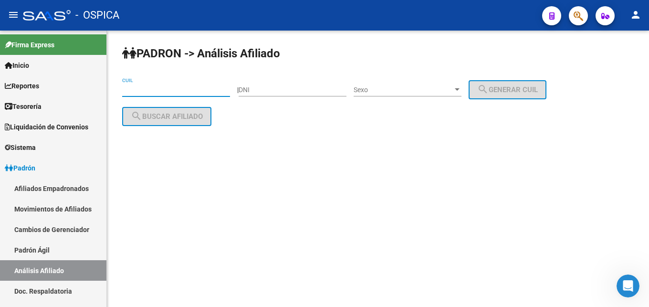
click at [138, 91] on input "CUIL" at bounding box center [176, 90] width 108 height 8
paste input "27-47490414-3"
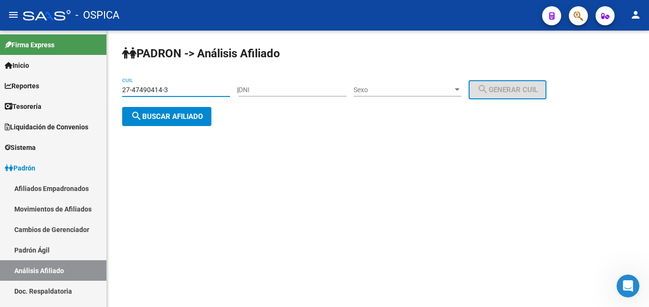
type input "27-47490414-3"
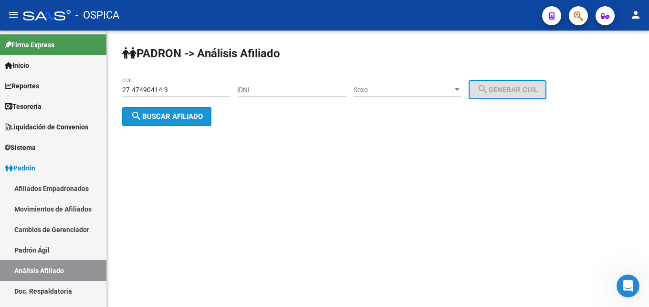
click at [163, 112] on span "search Buscar afiliado" at bounding box center [167, 116] width 72 height 9
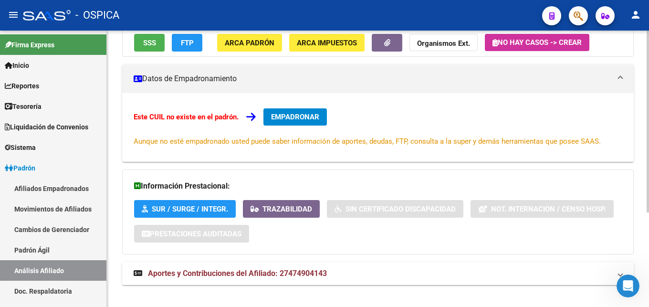
scroll to position [144, 0]
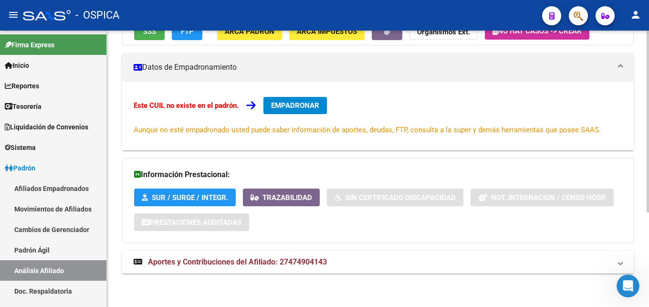
click at [323, 266] on span "Aportes y Contribuciones del Afiliado: 27474904143" at bounding box center [237, 261] width 179 height 9
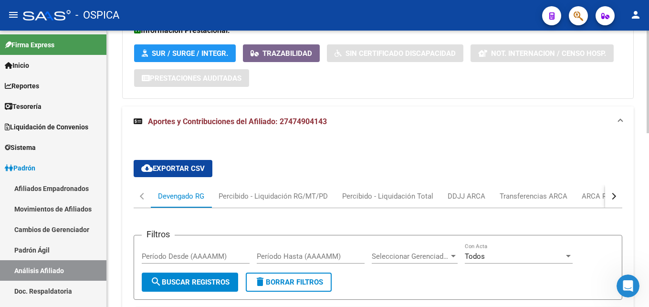
scroll to position [290, 0]
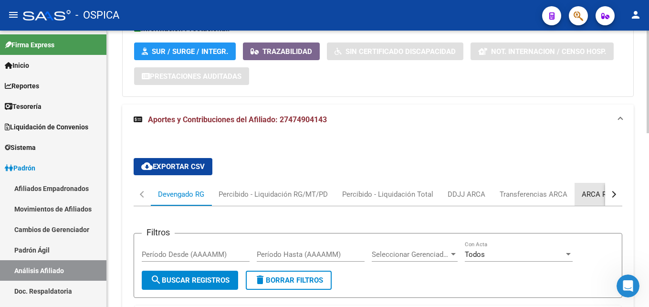
click at [591, 199] on div "ARCA Relaciones Laborales" at bounding box center [626, 194] width 89 height 11
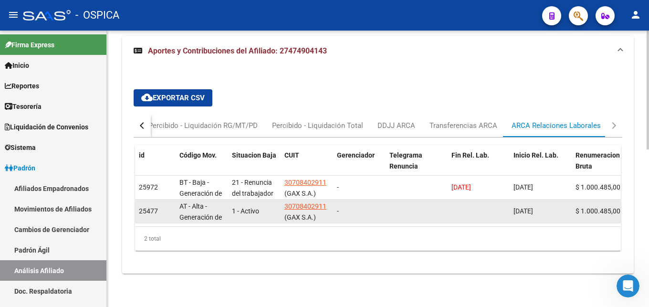
scroll to position [367, 0]
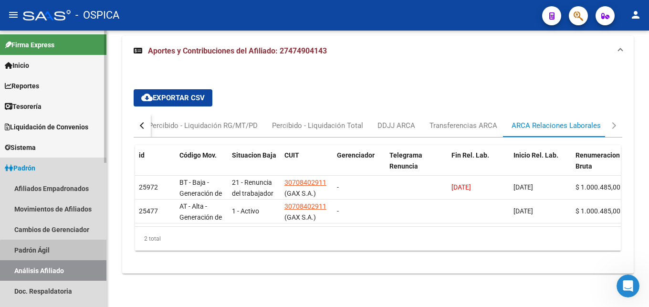
click at [63, 252] on link "Padrón Ágil" at bounding box center [53, 250] width 106 height 21
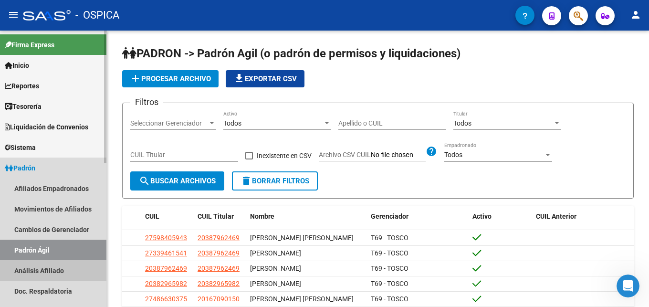
click at [69, 267] on link "Análisis Afiliado" at bounding box center [53, 270] width 106 height 21
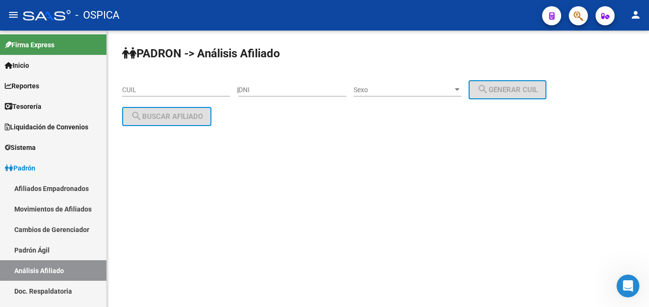
click at [126, 88] on input "CUIL" at bounding box center [176, 90] width 108 height 8
paste input "23-26036015-9"
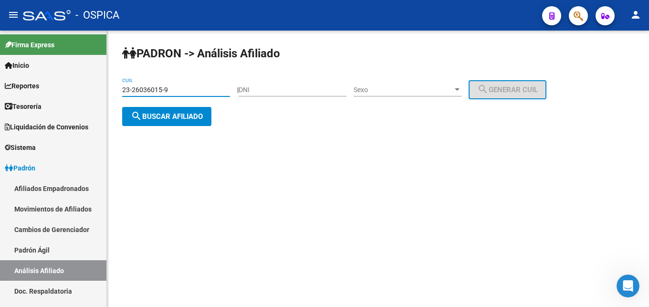
type input "23-26036015-9"
click at [157, 121] on button "search Buscar afiliado" at bounding box center [166, 116] width 89 height 19
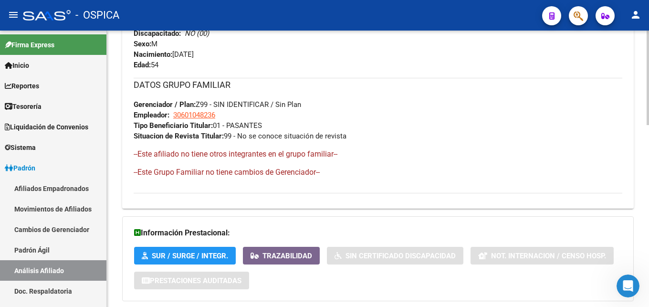
scroll to position [532, 0]
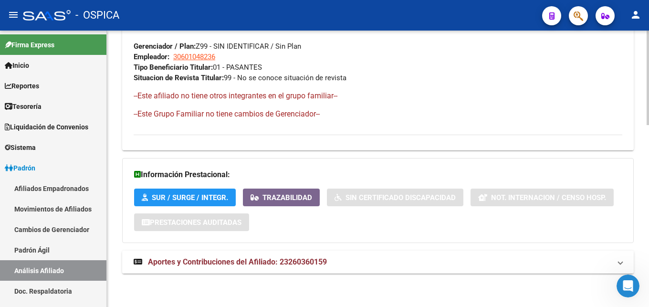
click at [337, 255] on mat-expansion-panel-header "Aportes y Contribuciones del Afiliado: 23260360159" at bounding box center [378, 262] width 512 height 23
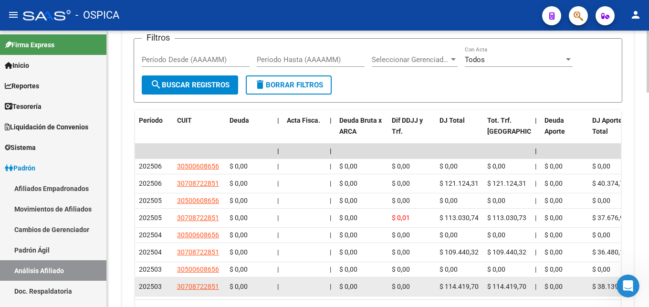
scroll to position [824, 0]
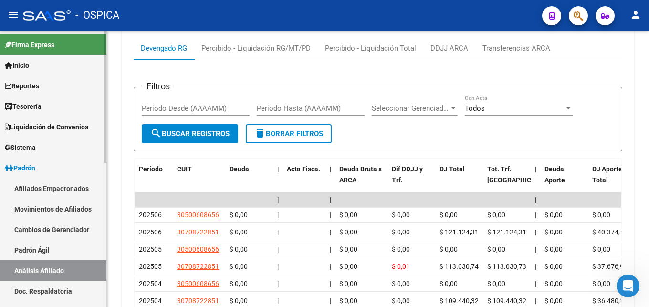
click at [52, 246] on link "Padrón Ágil" at bounding box center [53, 250] width 106 height 21
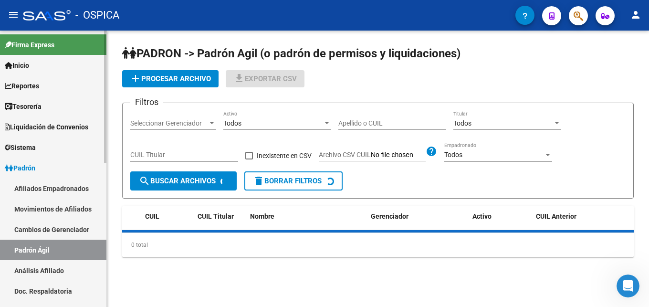
drag, startPoint x: 68, startPoint y: 265, endPoint x: 119, endPoint y: 185, distance: 95.7
click at [68, 266] on link "Análisis Afiliado" at bounding box center [53, 270] width 106 height 21
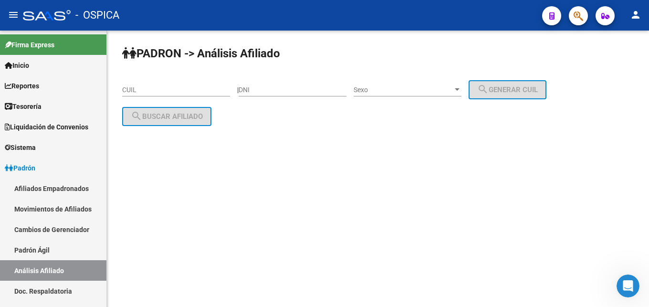
click at [133, 95] on div "CUIL" at bounding box center [176, 86] width 108 height 19
paste input "20-42644416-0"
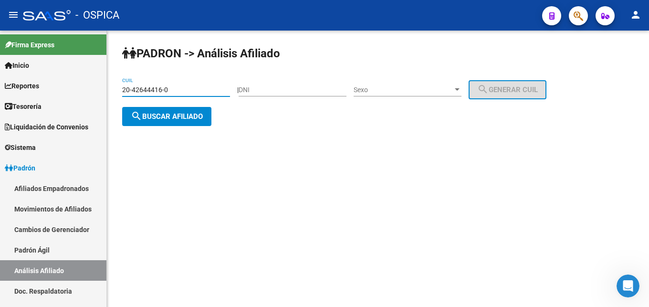
type input "20-42644416-0"
click at [158, 117] on span "search Buscar afiliado" at bounding box center [167, 116] width 72 height 9
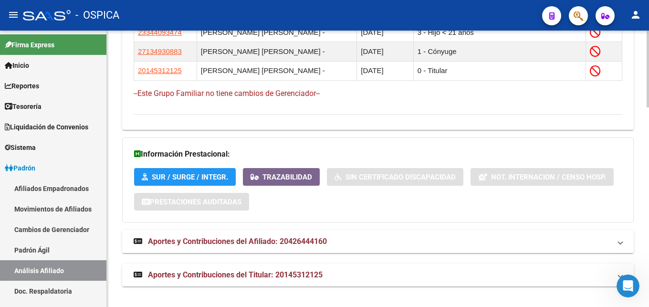
scroll to position [717, 0]
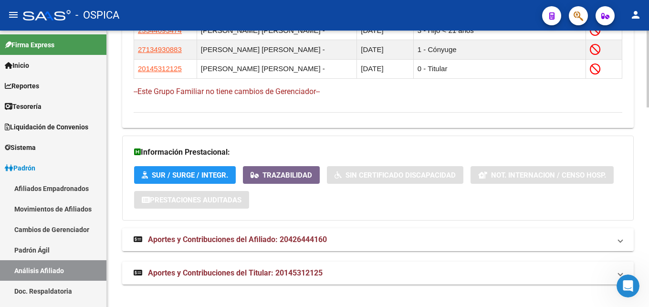
click at [324, 243] on span "Aportes y Contribuciones del Afiliado: 20426444160" at bounding box center [237, 239] width 179 height 9
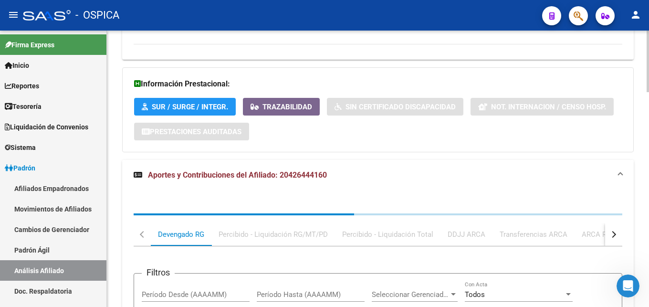
scroll to position [814, 0]
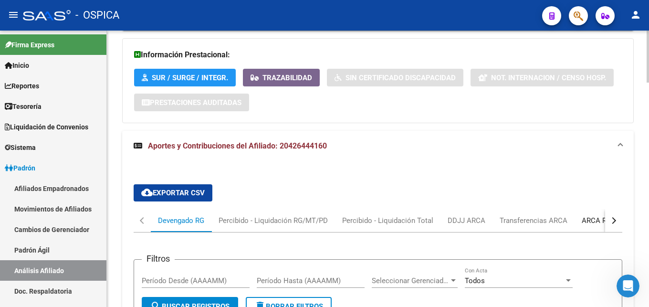
click at [603, 224] on div "ARCA Relaciones Laborales" at bounding box center [626, 220] width 89 height 11
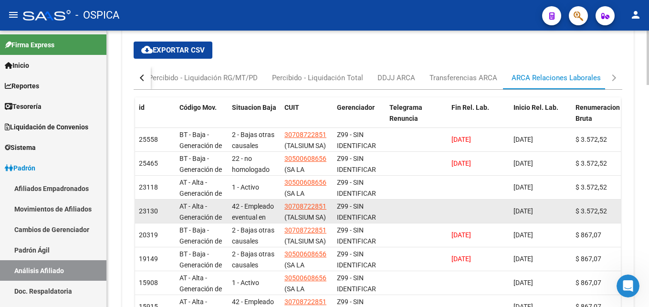
scroll to position [762, 0]
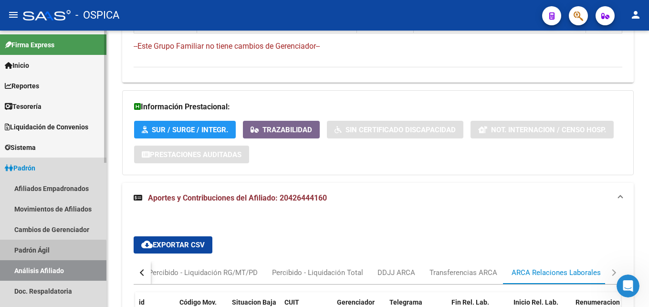
click at [49, 253] on link "Padrón Ágil" at bounding box center [53, 250] width 106 height 21
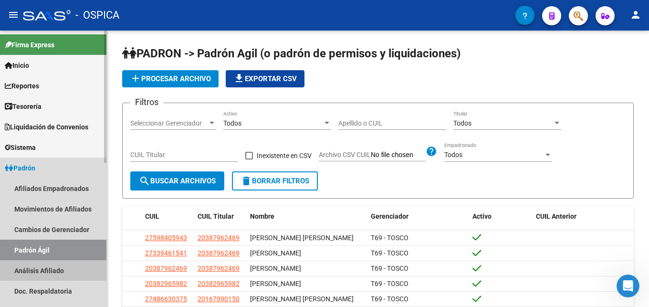
click at [54, 265] on link "Análisis Afiliado" at bounding box center [53, 270] width 106 height 21
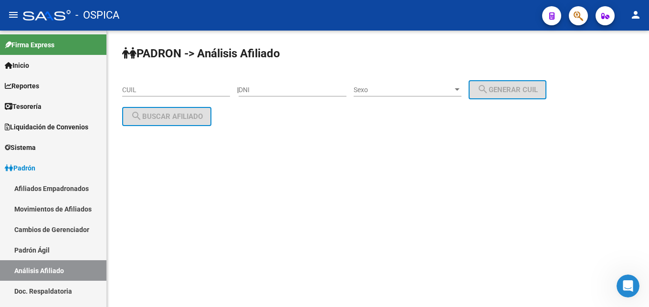
click at [186, 91] on input "CUIL" at bounding box center [176, 90] width 108 height 8
paste input "20-46072347-8"
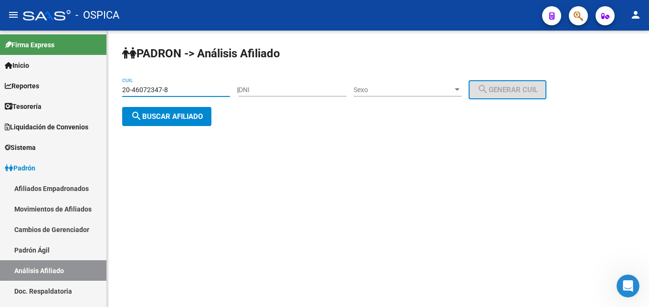
type input "20-46072347-8"
click at [201, 123] on button "search Buscar afiliado" at bounding box center [166, 116] width 89 height 19
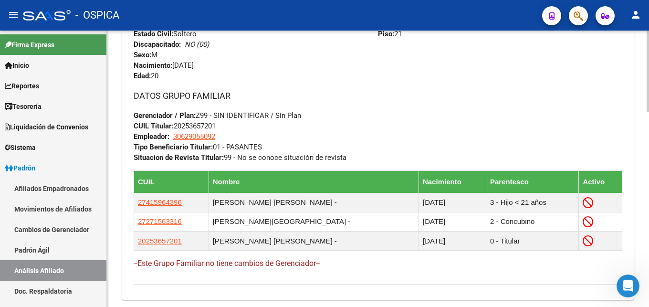
scroll to position [633, 0]
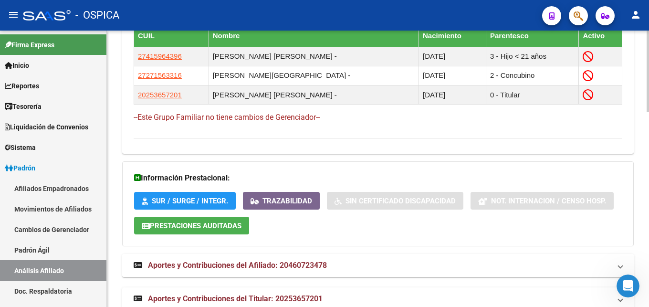
click at [301, 270] on strong "Aportes y Contribuciones del Afiliado: 20460723478" at bounding box center [230, 265] width 193 height 11
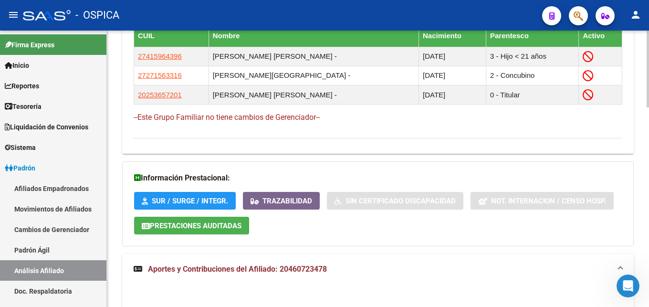
scroll to position [779, 0]
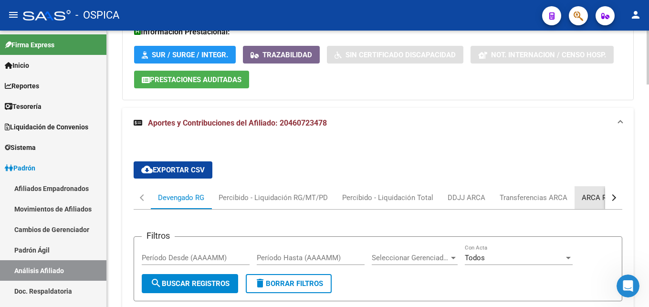
click at [599, 197] on div "ARCA Relaciones Laborales" at bounding box center [626, 197] width 89 height 11
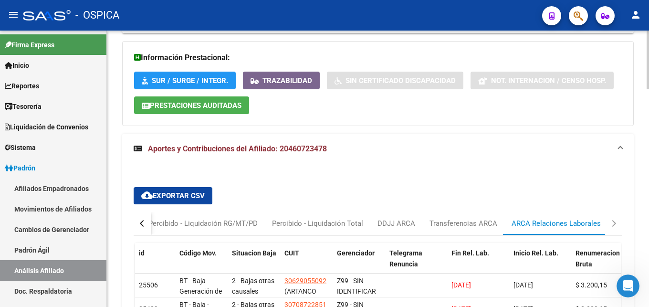
scroll to position [899, 0]
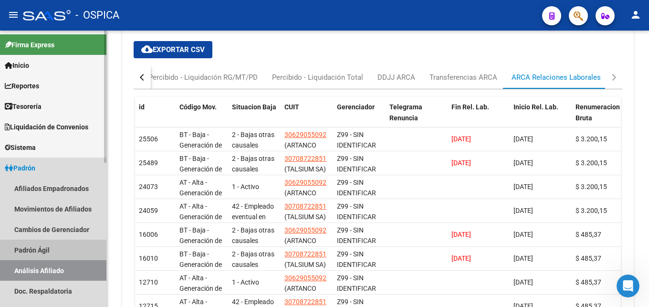
click at [37, 249] on link "Padrón Ágil" at bounding box center [53, 250] width 106 height 21
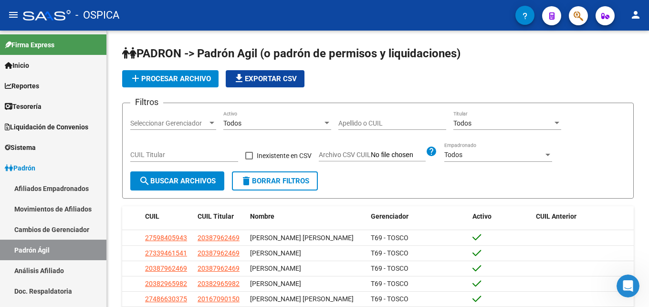
drag, startPoint x: 37, startPoint y: 266, endPoint x: 114, endPoint y: 148, distance: 140.5
click at [39, 266] on link "Análisis Afiliado" at bounding box center [53, 270] width 106 height 21
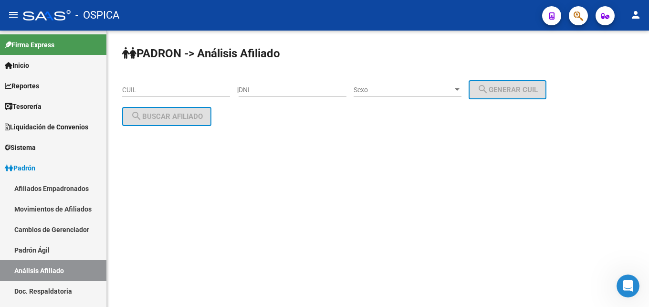
click at [132, 89] on input "CUIL" at bounding box center [176, 90] width 108 height 8
paste input "20-44935509-2"
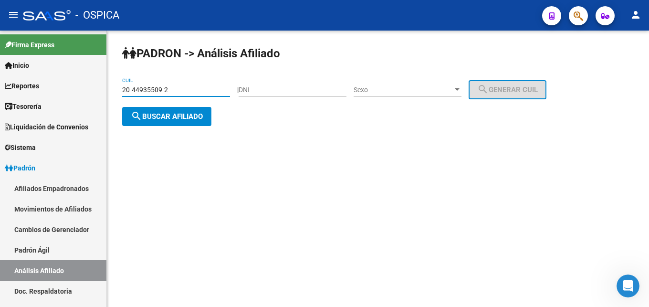
type input "20-44935509-2"
click at [194, 122] on button "search Buscar afiliado" at bounding box center [166, 116] width 89 height 19
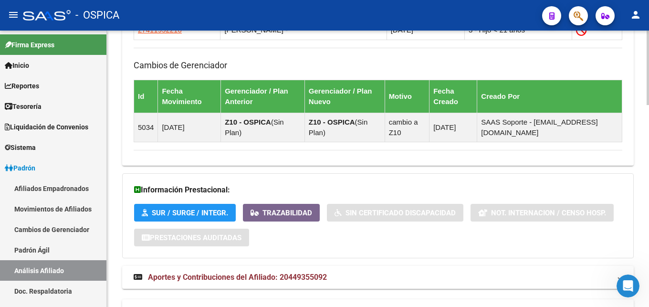
scroll to position [747, 0]
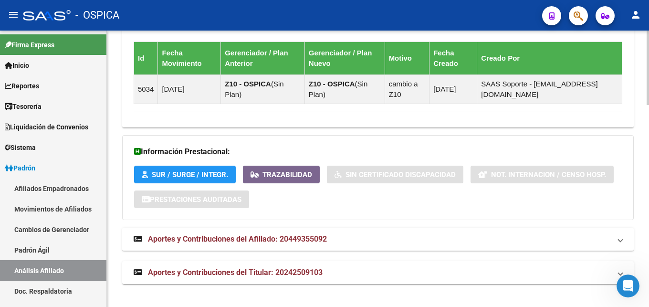
click at [306, 241] on span "Aportes y Contribuciones del Afiliado: 20449355092" at bounding box center [237, 238] width 179 height 9
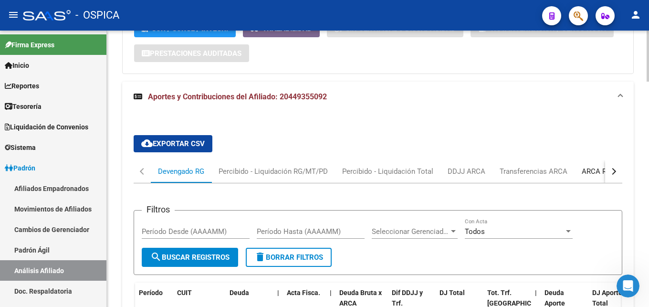
click at [598, 170] on div "ARCA Relaciones Laborales" at bounding box center [626, 171] width 89 height 11
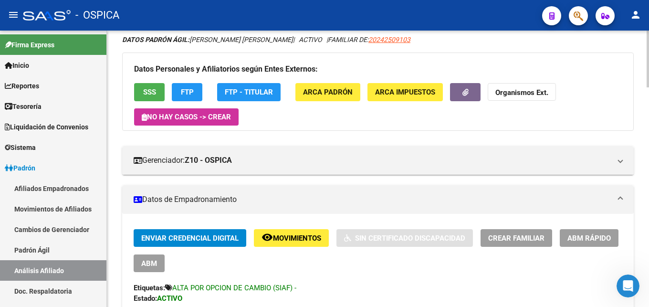
scroll to position [0, 0]
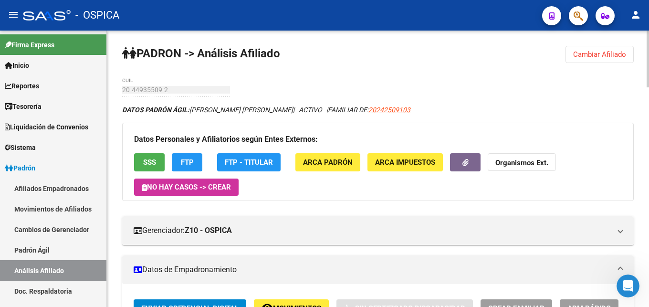
click at [605, 60] on button "Cambiar Afiliado" at bounding box center [600, 54] width 68 height 17
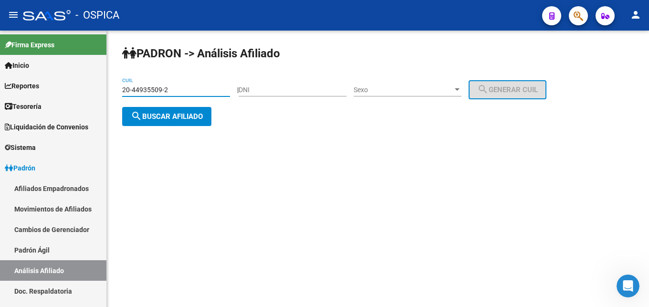
drag, startPoint x: 187, startPoint y: 87, endPoint x: 84, endPoint y: 86, distance: 102.6
click at [122, 86] on input "20-44935509-2" at bounding box center [176, 90] width 108 height 8
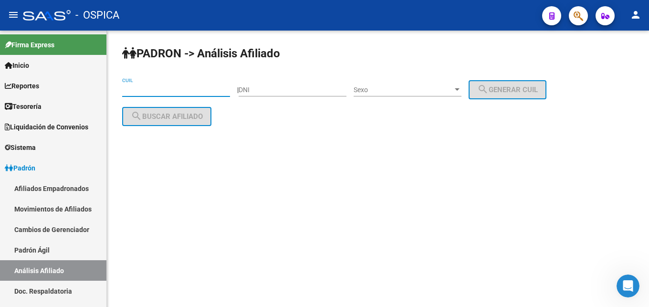
paste input "20-45474030-1"
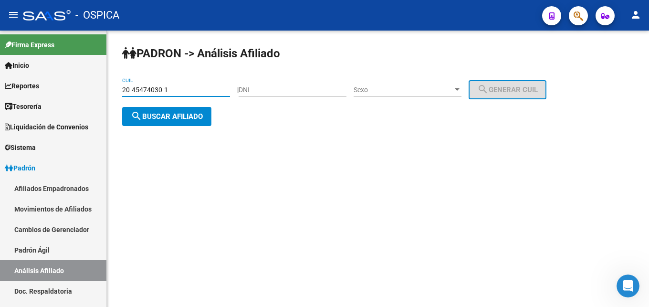
type input "20-45474030-1"
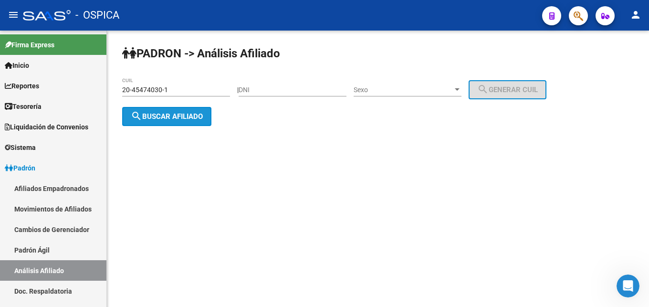
click at [159, 124] on button "search Buscar afiliado" at bounding box center [166, 116] width 89 height 19
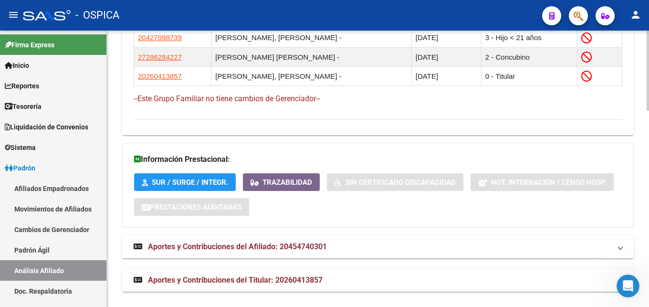
scroll to position [678, 0]
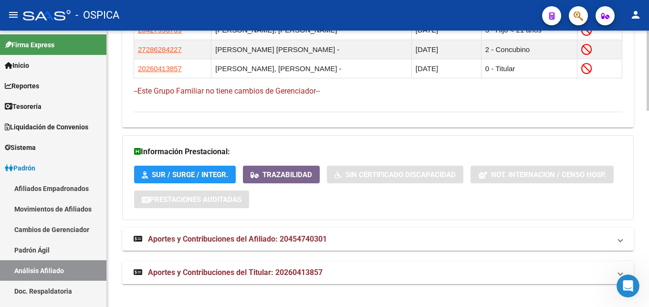
click at [290, 239] on span "Aportes y Contribuciones del Afiliado: 20454740301" at bounding box center [237, 238] width 179 height 9
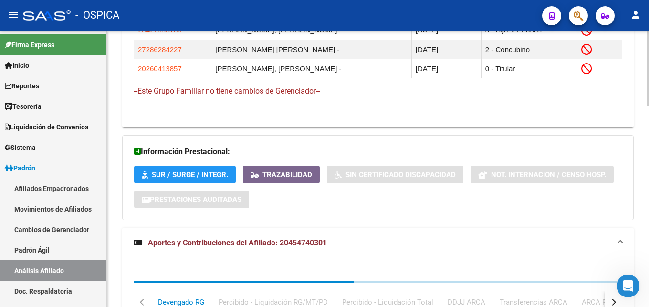
scroll to position [776, 0]
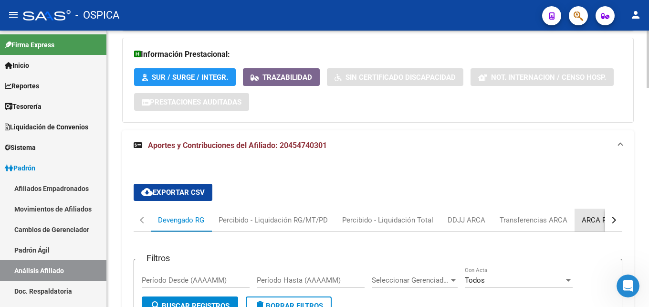
click at [582, 224] on div "ARCA Relaciones Laborales" at bounding box center [626, 220] width 89 height 11
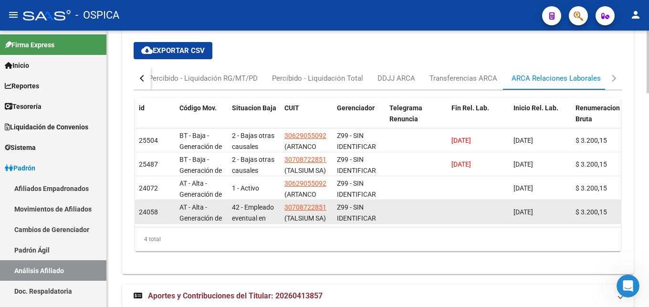
scroll to position [919, 0]
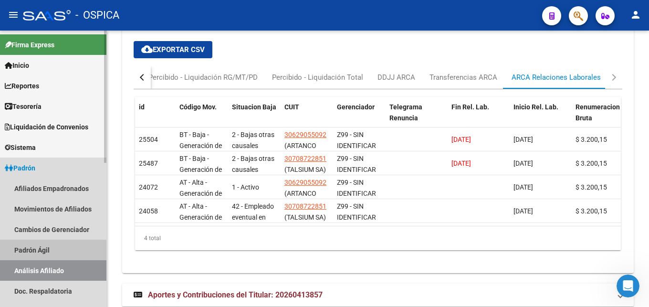
click at [42, 255] on link "Padrón Ágil" at bounding box center [53, 250] width 106 height 21
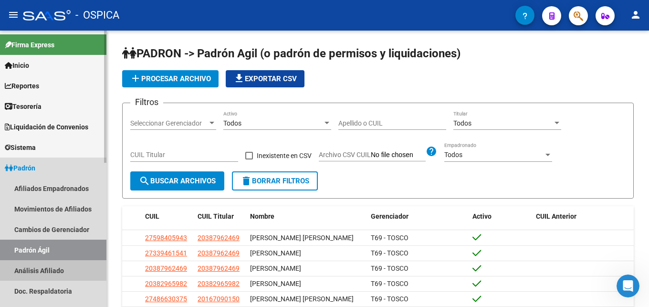
drag, startPoint x: 49, startPoint y: 270, endPoint x: 98, endPoint y: 234, distance: 60.8
click at [52, 270] on link "Análisis Afiliado" at bounding box center [53, 270] width 106 height 21
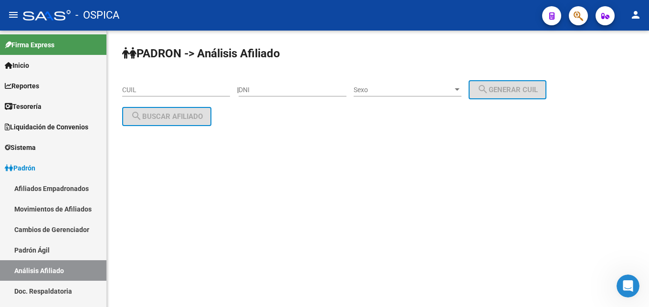
click at [136, 90] on input "CUIL" at bounding box center [176, 90] width 108 height 8
paste input "20-45785857-5"
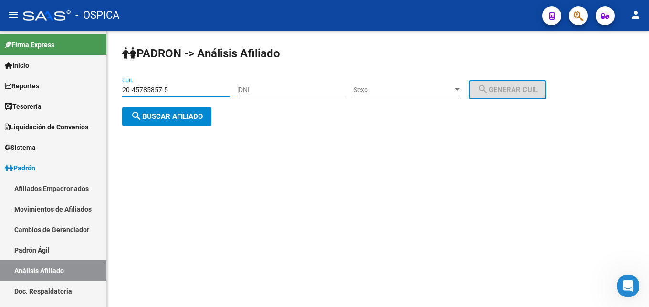
type input "20-45785857-5"
click at [181, 116] on span "search Buscar afiliado" at bounding box center [167, 116] width 72 height 9
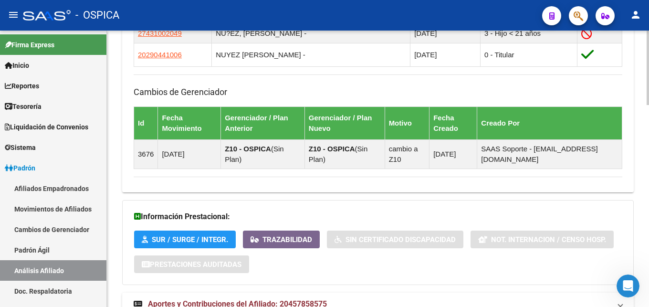
scroll to position [747, 0]
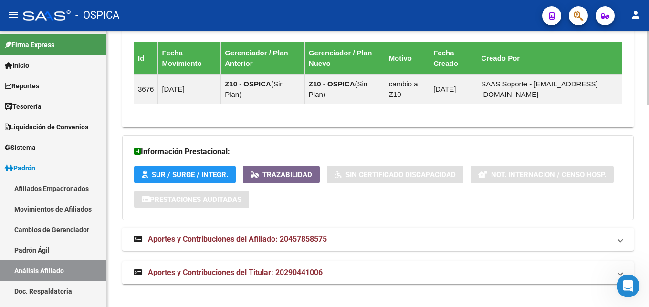
click at [254, 247] on mat-expansion-panel-header "Aportes y Contribuciones del Afiliado: 20457858575" at bounding box center [378, 239] width 512 height 23
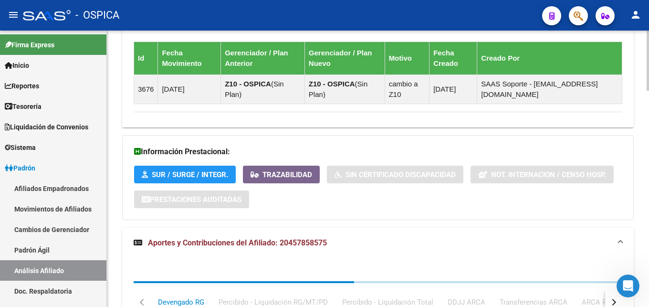
scroll to position [893, 0]
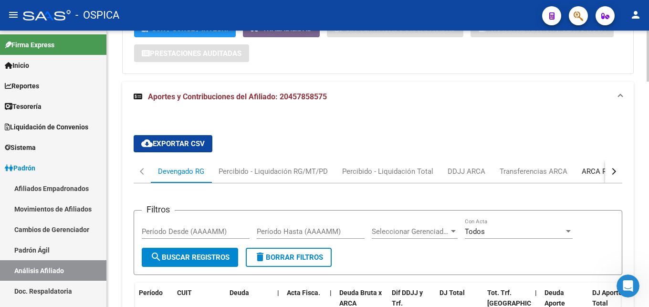
click at [587, 166] on div "ARCA Relaciones Laborales" at bounding box center [626, 171] width 89 height 11
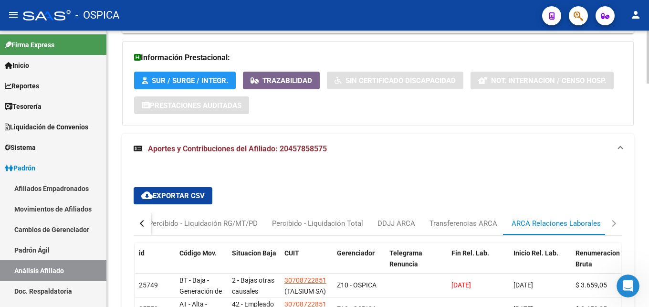
scroll to position [898, 0]
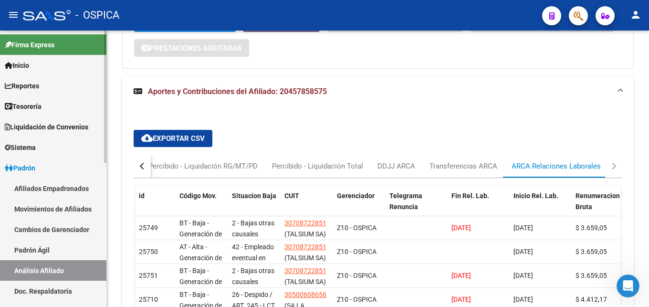
click at [64, 246] on link "Padrón Ágil" at bounding box center [53, 250] width 106 height 21
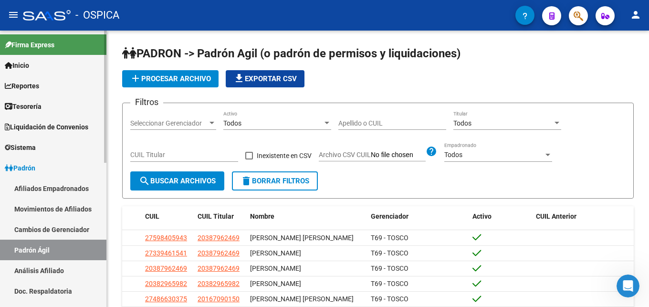
click at [71, 267] on link "Análisis Afiliado" at bounding box center [53, 270] width 106 height 21
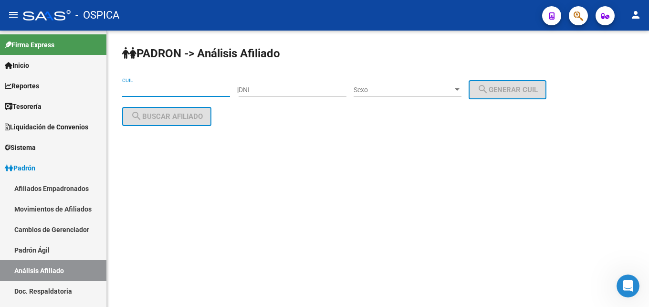
click at [166, 91] on input "CUIL" at bounding box center [176, 90] width 108 height 8
paste input "20-36602720-4"
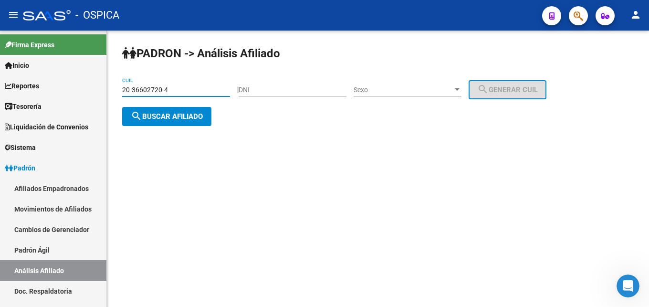
type input "20-36602720-4"
click at [203, 119] on span "search Buscar afiliado" at bounding box center [167, 116] width 72 height 9
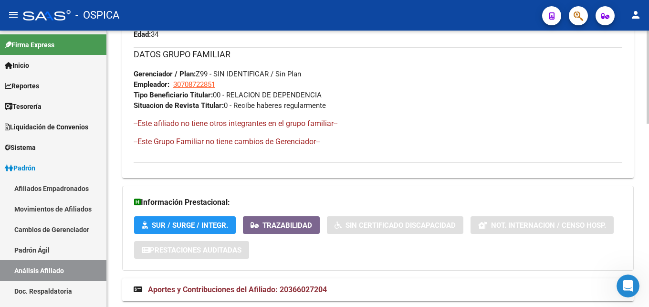
scroll to position [542, 0]
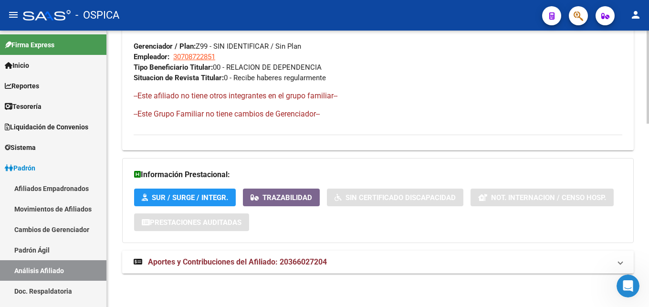
click at [269, 266] on span "Aportes y Contribuciones del Afiliado: 20366027204" at bounding box center [237, 261] width 179 height 9
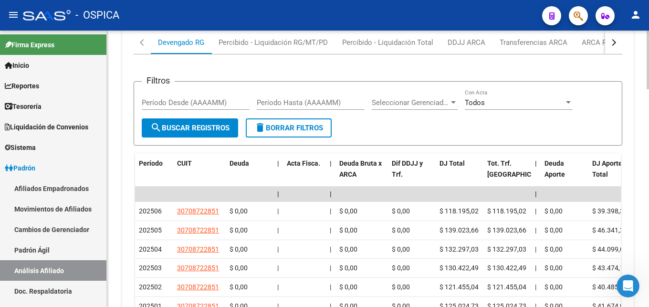
scroll to position [842, 0]
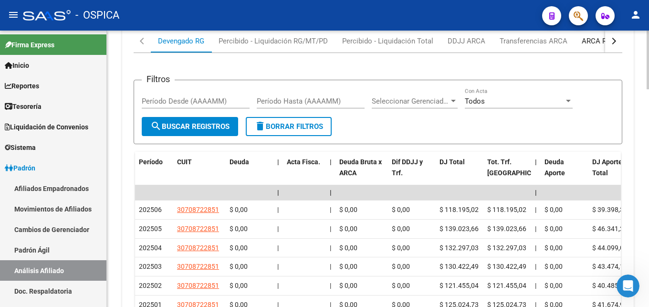
click at [605, 33] on div "ARCA Relaciones Laborales" at bounding box center [627, 41] width 104 height 23
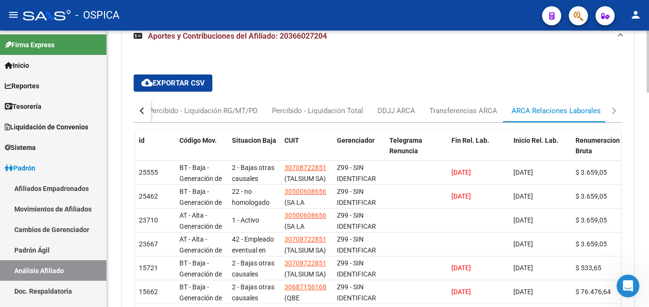
scroll to position [782, 0]
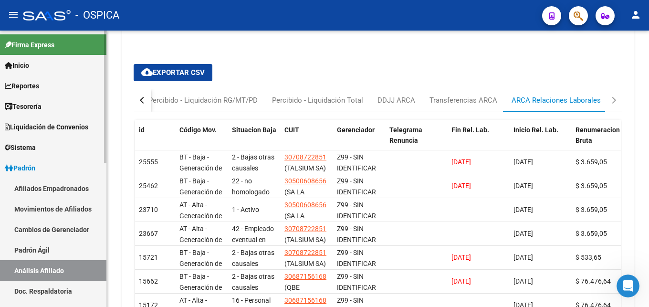
click at [29, 250] on link "Padrón Ágil" at bounding box center [53, 250] width 106 height 21
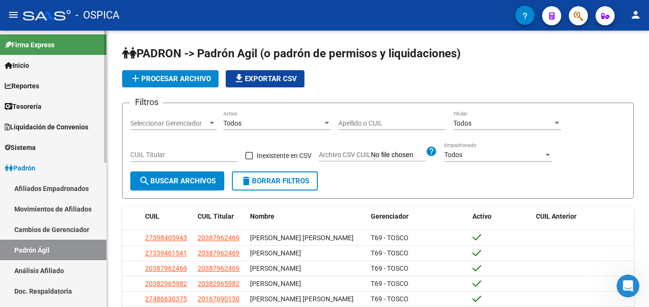
click at [38, 273] on link "Análisis Afiliado" at bounding box center [53, 270] width 106 height 21
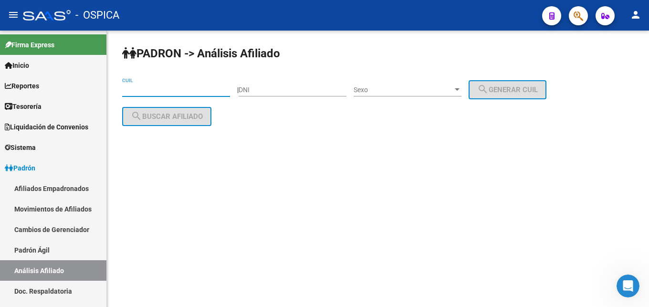
click at [134, 91] on input "CUIL" at bounding box center [176, 90] width 108 height 8
paste input "20-46949023-9"
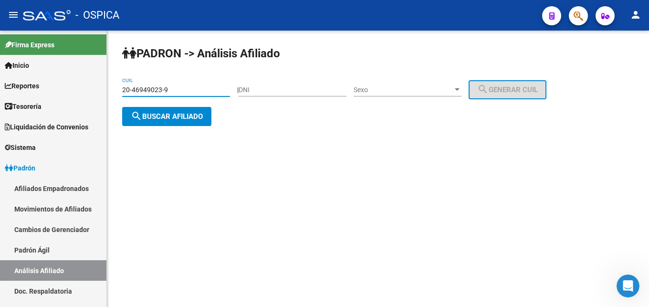
type input "20-46949023-9"
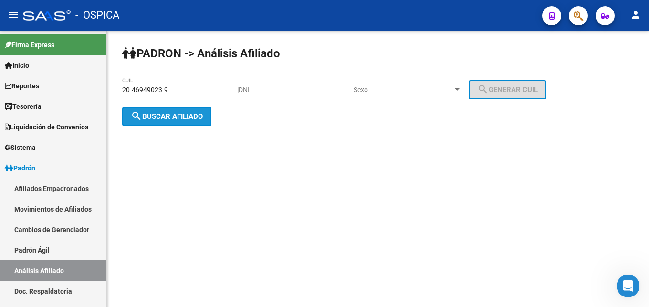
click at [167, 124] on button "search Buscar afiliado" at bounding box center [166, 116] width 89 height 19
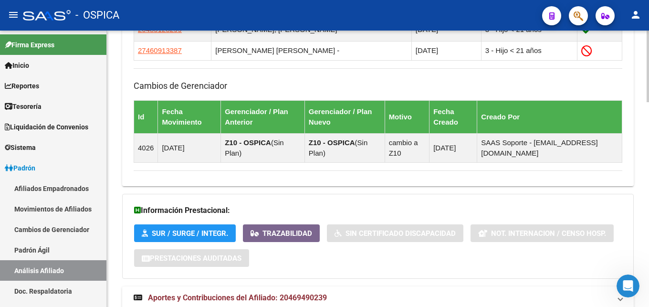
scroll to position [789, 0]
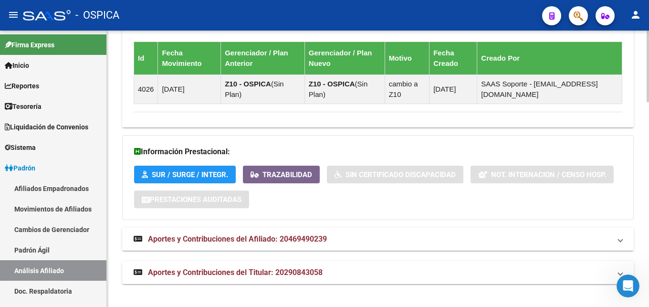
click at [272, 240] on span "Aportes y Contribuciones del Afiliado: 20469490239" at bounding box center [237, 238] width 179 height 9
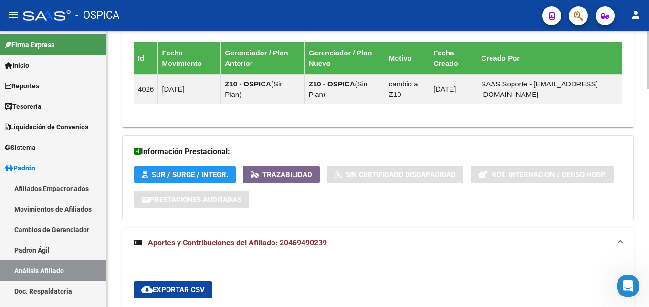
scroll to position [984, 0]
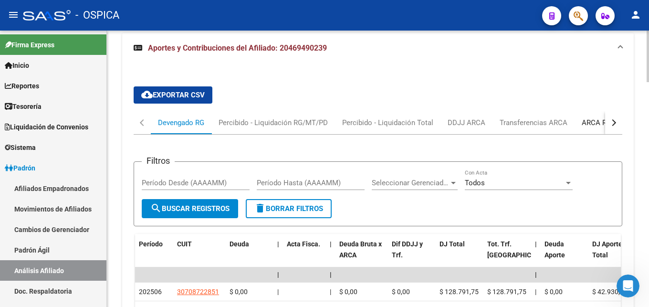
click at [586, 126] on div "ARCA Relaciones Laborales" at bounding box center [626, 122] width 89 height 11
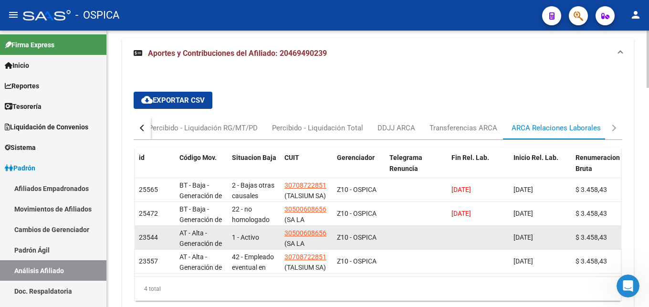
scroll to position [981, 0]
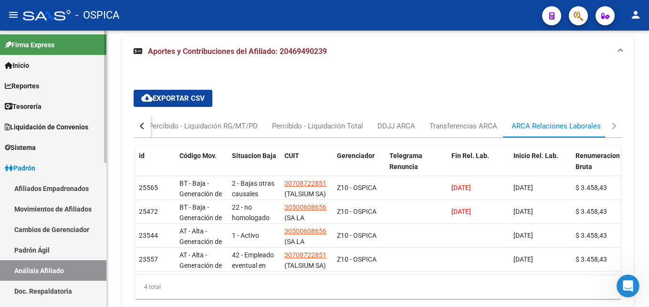
click at [67, 251] on link "Padrón Ágil" at bounding box center [53, 250] width 106 height 21
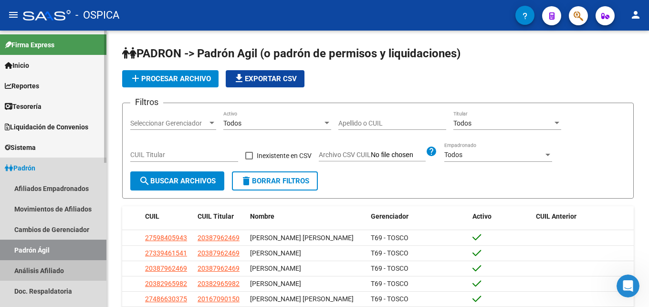
click at [62, 270] on link "Análisis Afiliado" at bounding box center [53, 270] width 106 height 21
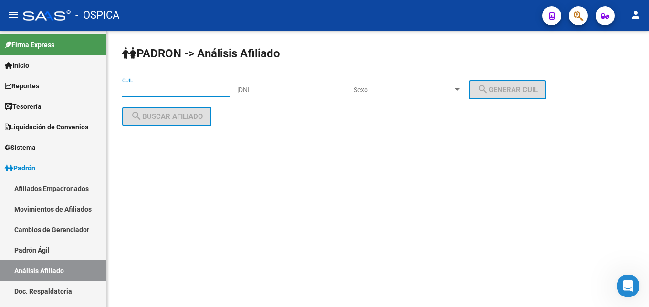
click at [165, 90] on input "CUIL" at bounding box center [176, 90] width 108 height 8
paste input "20-43091687-5"
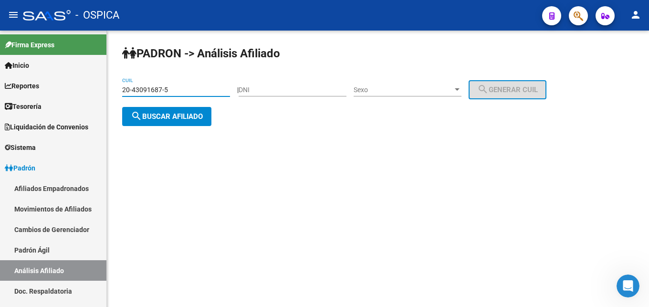
type input "20-43091687-5"
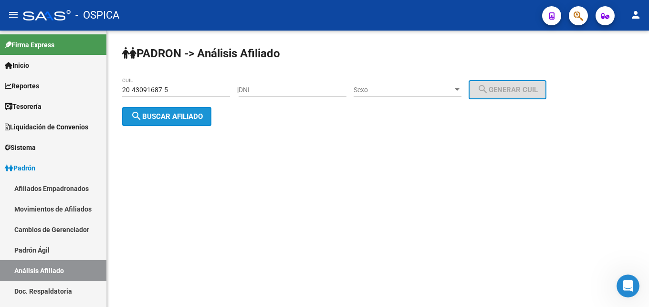
click at [188, 125] on button "search Buscar afiliado" at bounding box center [166, 116] width 89 height 19
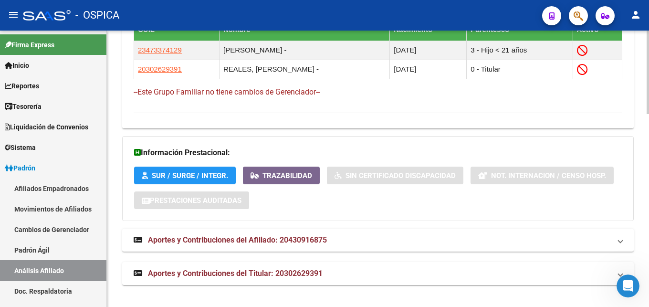
scroll to position [640, 0]
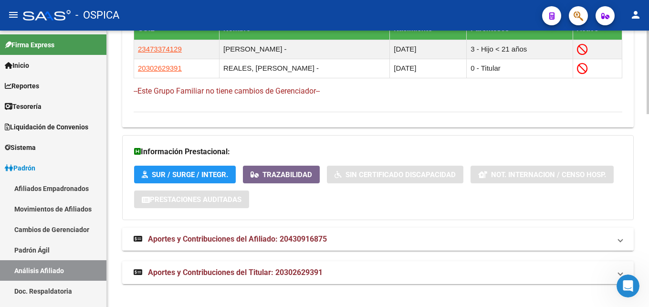
click at [286, 234] on strong "Aportes y Contribuciones del Afiliado: 20430916875" at bounding box center [230, 239] width 193 height 11
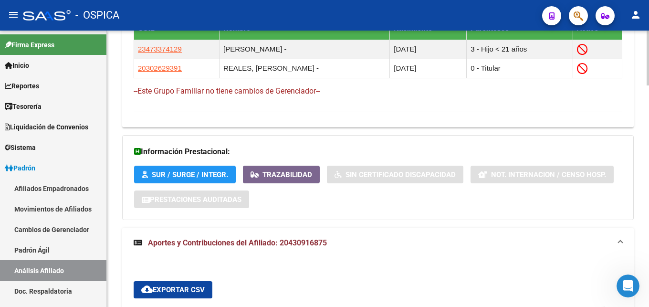
scroll to position [738, 0]
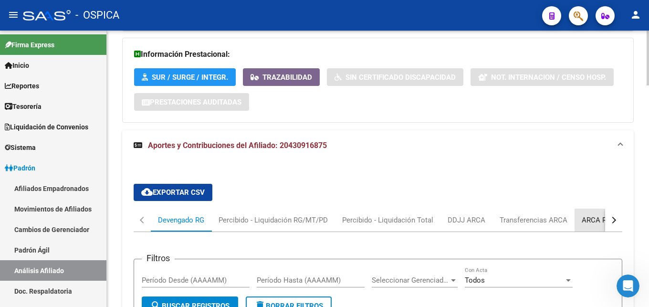
click at [588, 223] on div "ARCA Relaciones Laborales" at bounding box center [626, 220] width 89 height 11
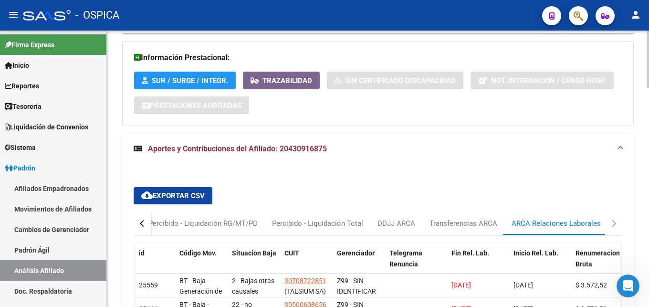
scroll to position [832, 0]
